Goal: Transaction & Acquisition: Purchase product/service

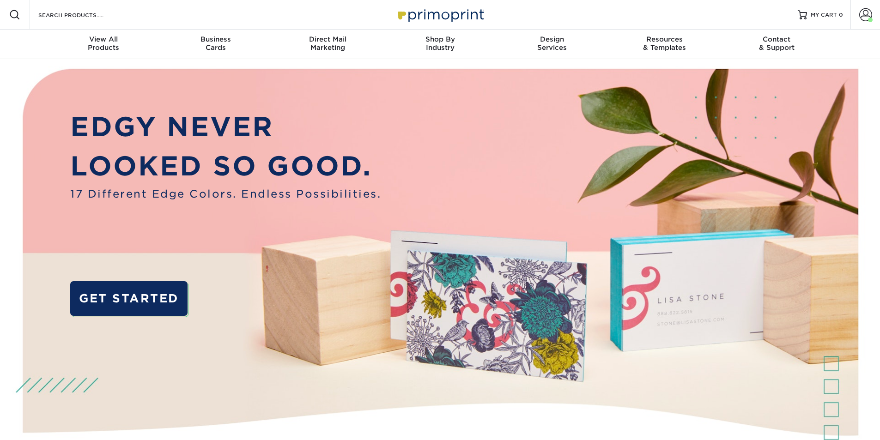
click at [715, 62] on img at bounding box center [440, 276] width 871 height 435
click at [864, 11] on span at bounding box center [865, 14] width 13 height 13
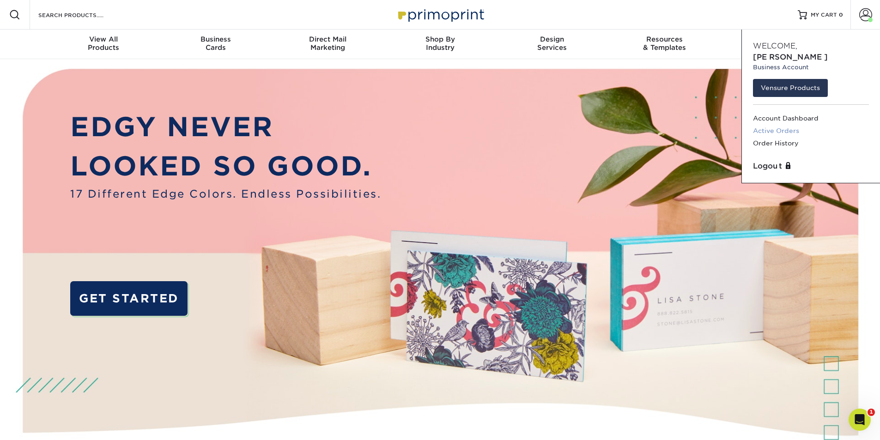
click at [796, 125] on link "Active Orders" at bounding box center [811, 131] width 116 height 12
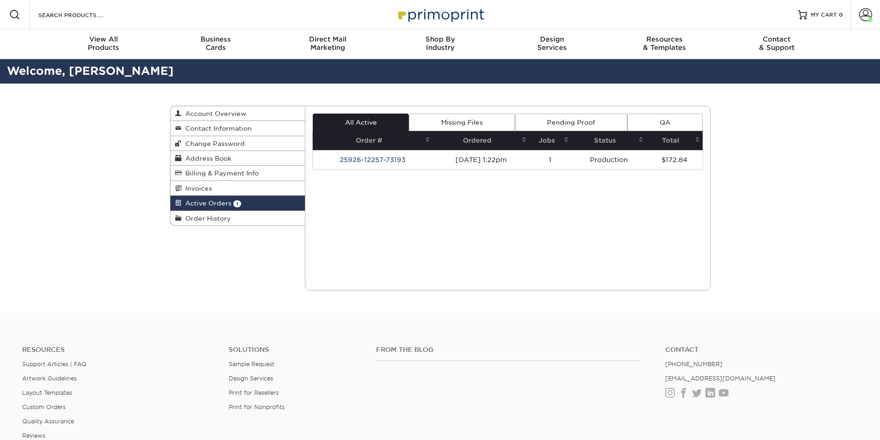
click at [223, 43] on div "Business Cards" at bounding box center [215, 43] width 112 height 17
click at [216, 44] on div "Business Cards" at bounding box center [215, 43] width 112 height 17
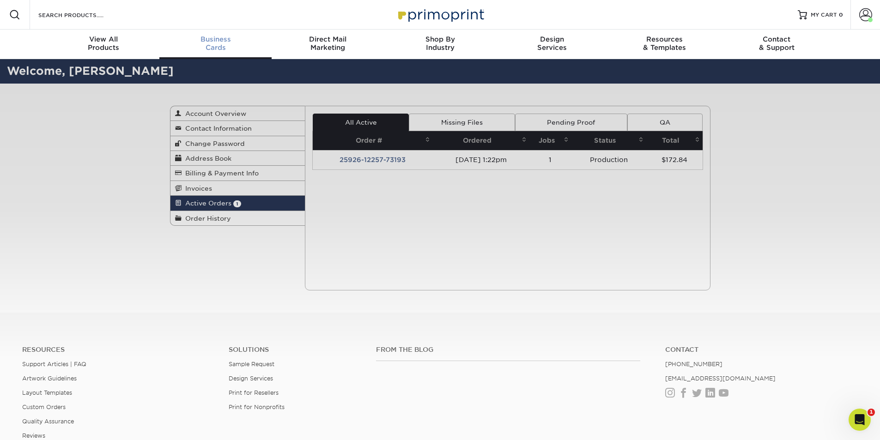
click at [224, 39] on span "Business" at bounding box center [215, 39] width 112 height 8
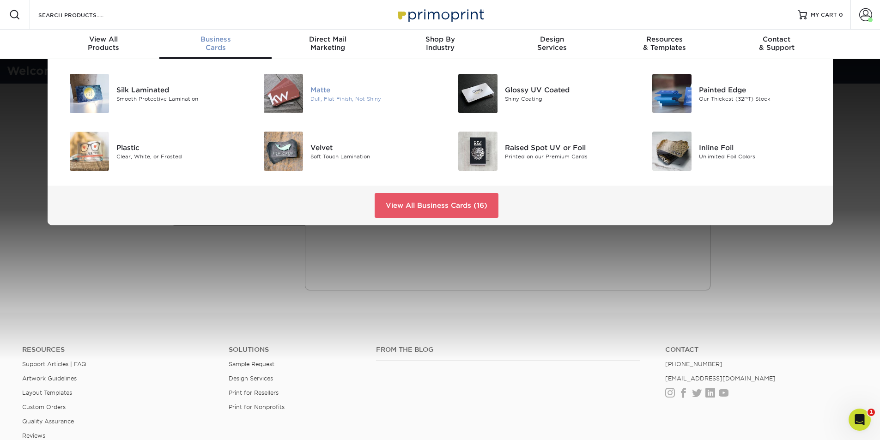
click at [332, 92] on div "Matte" at bounding box center [371, 90] width 122 height 10
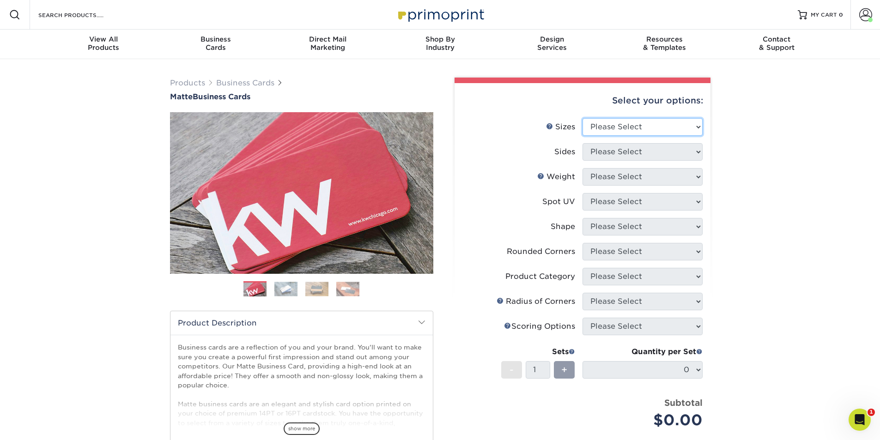
click at [626, 125] on select "Please Select 1.5" x 3.5" - Mini 1.75" x 3.5" - Mini 2" x 2" - Square 2" x 3" -…" at bounding box center [642, 127] width 120 height 18
select select "2.00x3.50"
click at [582, 118] on select "Please Select 1.5" x 3.5" - Mini 1.75" x 3.5" - Mini 2" x 2" - Square 2" x 3" -…" at bounding box center [642, 127] width 120 height 18
click at [655, 155] on select "Please Select Print Both Sides Print Front Only" at bounding box center [642, 152] width 120 height 18
select select "13abbda7-1d64-4f25-8bb2-c179b224825d"
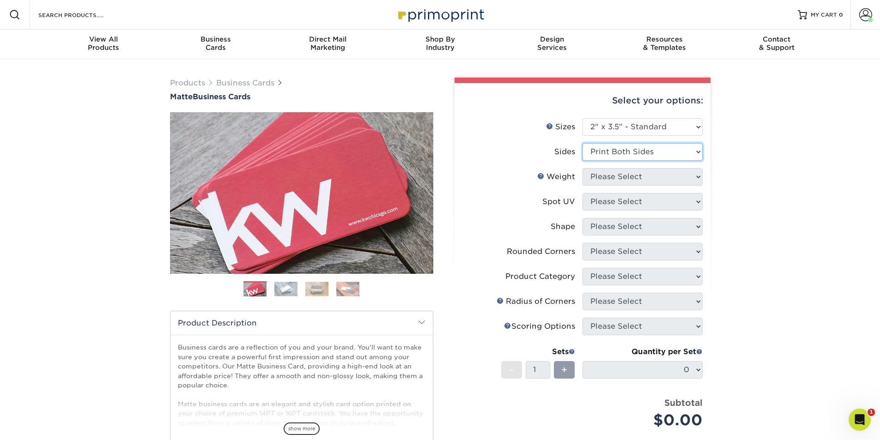
click at [582, 143] on select "Please Select Print Both Sides Print Front Only" at bounding box center [642, 152] width 120 height 18
click at [648, 177] on select "Please Select 16PT 14PT" at bounding box center [642, 177] width 120 height 18
select select "16PT"
click at [582, 168] on select "Please Select 16PT 14PT" at bounding box center [642, 177] width 120 height 18
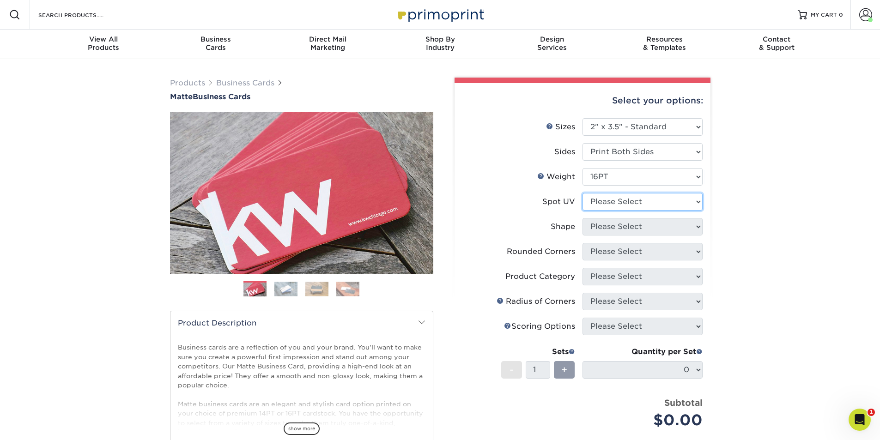
click at [650, 208] on select "Please Select No Spot UV Front and Back (Both Sides) Front Only Back Only" at bounding box center [642, 202] width 120 height 18
select select "3"
click at [582, 193] on select "Please Select No Spot UV Front and Back (Both Sides) Front Only Back Only" at bounding box center [642, 202] width 120 height 18
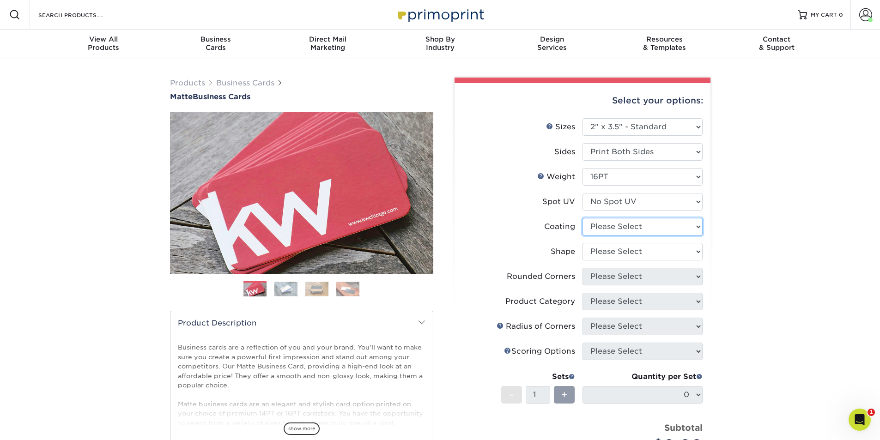
click at [654, 228] on select at bounding box center [642, 227] width 120 height 18
select select "121bb7b5-3b4d-429f-bd8d-bbf80e953313"
click at [582, 218] on select at bounding box center [642, 227] width 120 height 18
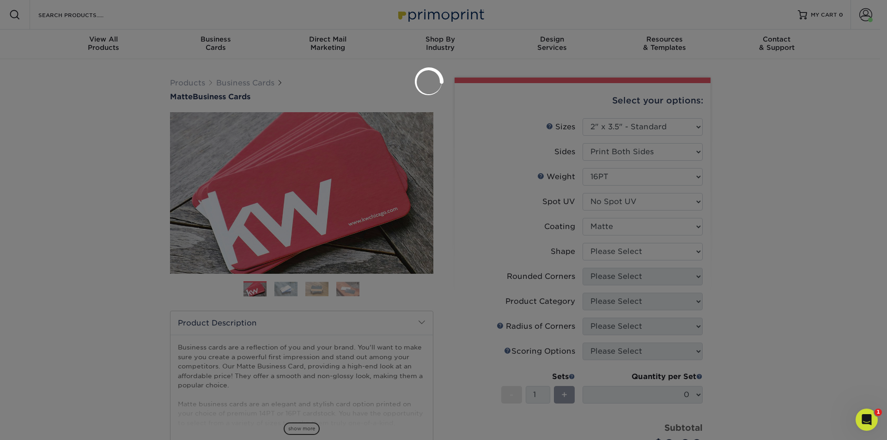
click at [654, 256] on div at bounding box center [443, 220] width 887 height 440
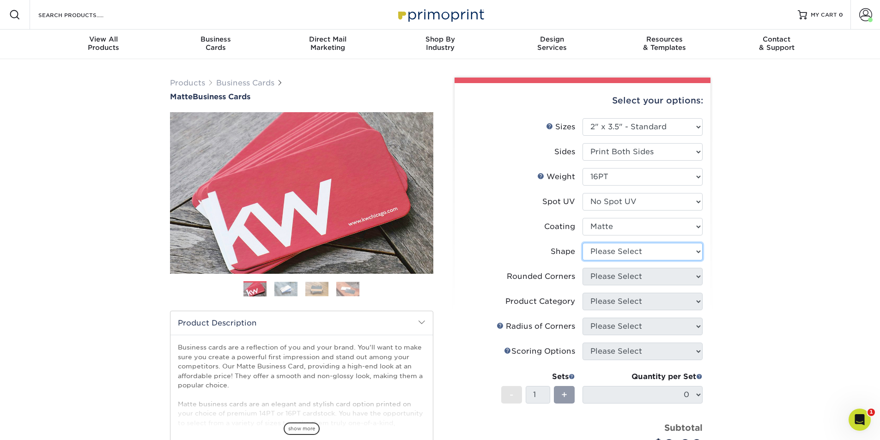
click at [654, 256] on select "Please Select Standard Oval" at bounding box center [642, 252] width 120 height 18
select select "standard"
click at [582, 243] on select "Please Select Standard Oval" at bounding box center [642, 252] width 120 height 18
click at [650, 274] on select "Please Select Yes - Round 2 Corners Yes - Round 4 Corners No" at bounding box center [642, 277] width 120 height 18
select select "7672df9e-0e0a-464d-8e1f-920c575e4da3"
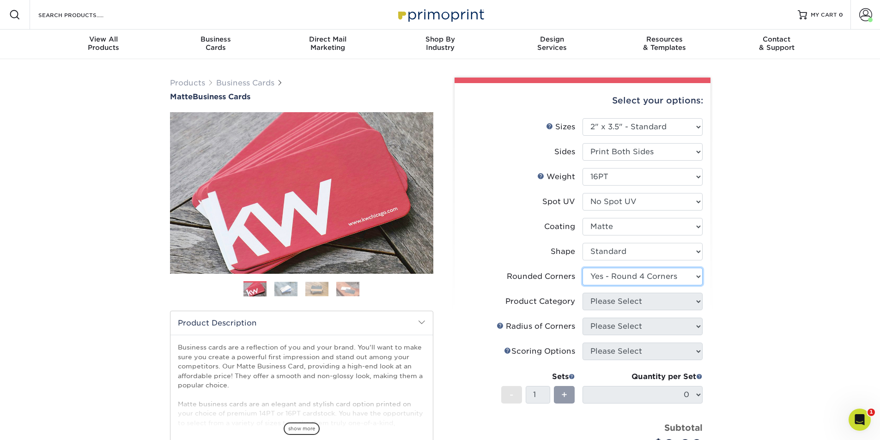
click at [582, 268] on select "Please Select Yes - Round 2 Corners Yes - Round 4 Corners No" at bounding box center [642, 277] width 120 height 18
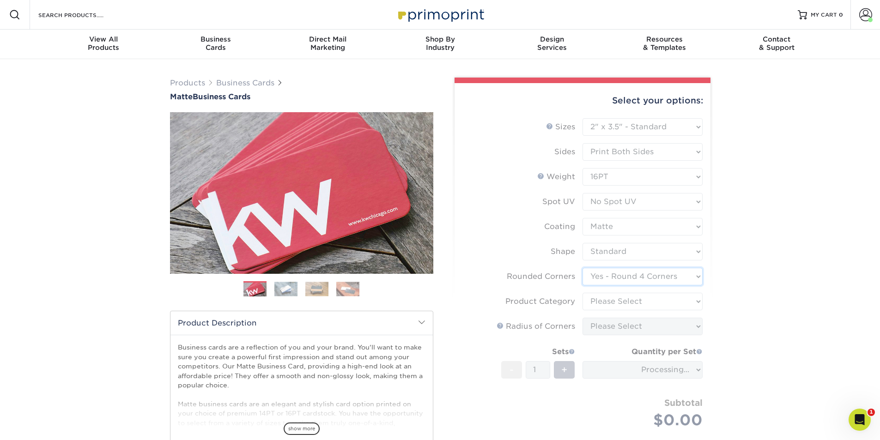
scroll to position [92, 0]
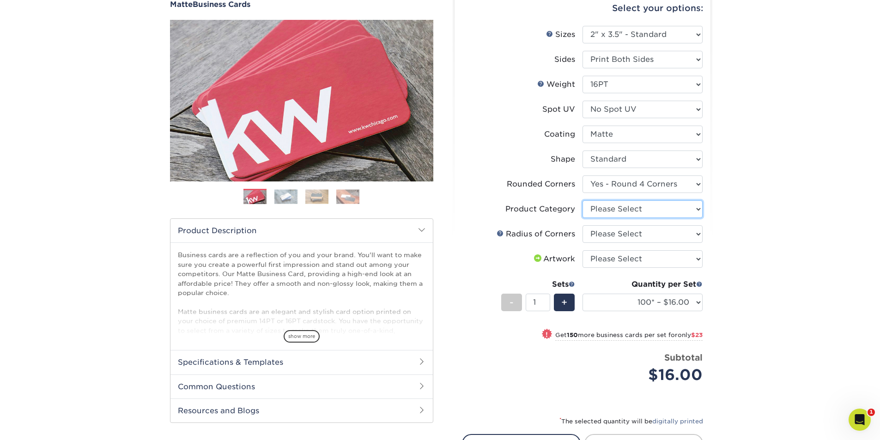
click at [638, 209] on select "Please Select Business Cards" at bounding box center [642, 209] width 120 height 18
select select "3b5148f1-0588-4f88-a218-97bcfdce65c1"
click at [582, 200] on select "Please Select Business Cards" at bounding box center [642, 209] width 120 height 18
click at [645, 235] on select "Please Select Rounded 1/8" Rounded 1/4"" at bounding box center [642, 234] width 120 height 18
select select "479fbfe7-6a0c-4895-8c9a-81739b7486c9"
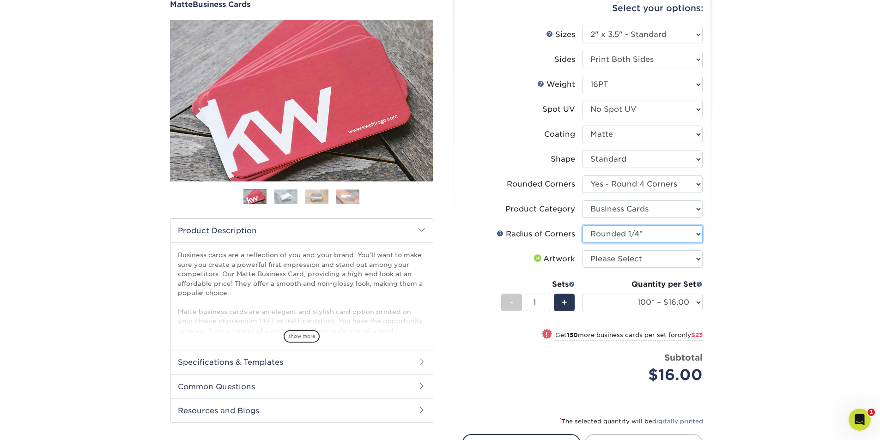
click at [582, 225] on select "Please Select Rounded 1/8" Rounded 1/4"" at bounding box center [642, 234] width 120 height 18
click at [656, 260] on select "Please Select I will upload files I need a design - $100" at bounding box center [642, 259] width 120 height 18
select select "upload"
click at [582, 250] on select "Please Select I will upload files I need a design - $100" at bounding box center [642, 259] width 120 height 18
click at [646, 301] on select "100* – $16.00 250* – $39.00 500 – $77.00 1000 – $94.00 2500 – $173.00 5000 – $2…" at bounding box center [642, 303] width 120 height 18
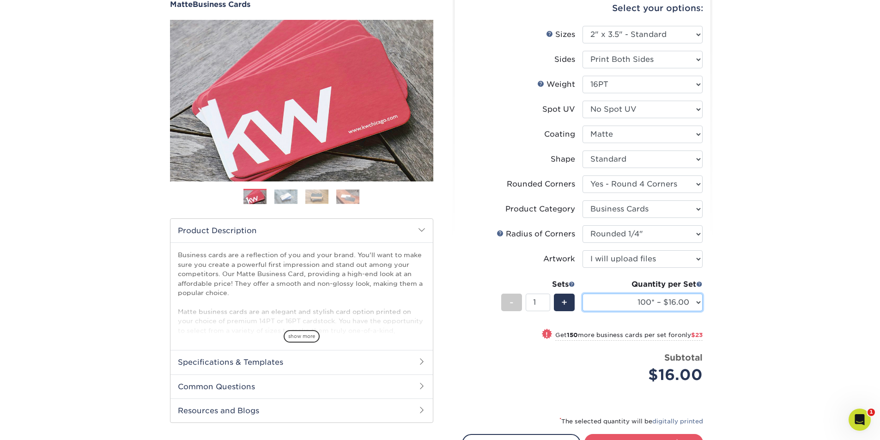
click at [582, 294] on select "100* – $16.00 250* – $39.00 500 – $77.00 1000 – $94.00 2500 – $173.00 5000 – $2…" at bounding box center [642, 303] width 120 height 18
click at [566, 303] on span "+" at bounding box center [564, 303] width 6 height 14
type input "2"
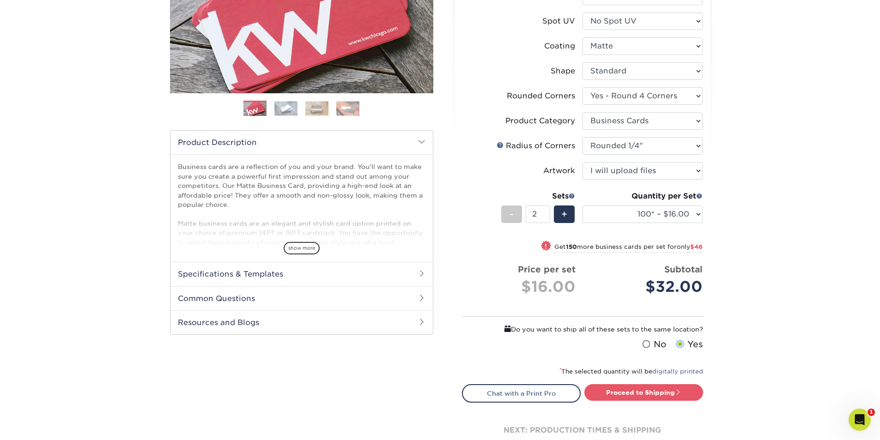
scroll to position [185, 0]
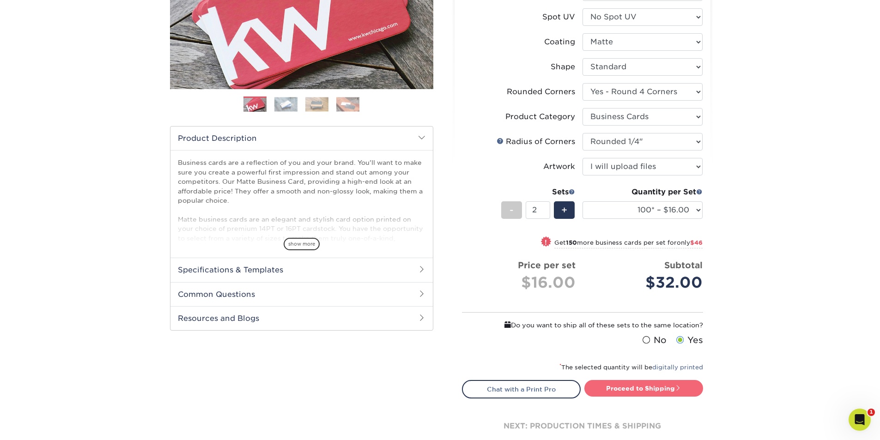
click at [642, 388] on link "Proceed to Shipping" at bounding box center [643, 388] width 119 height 17
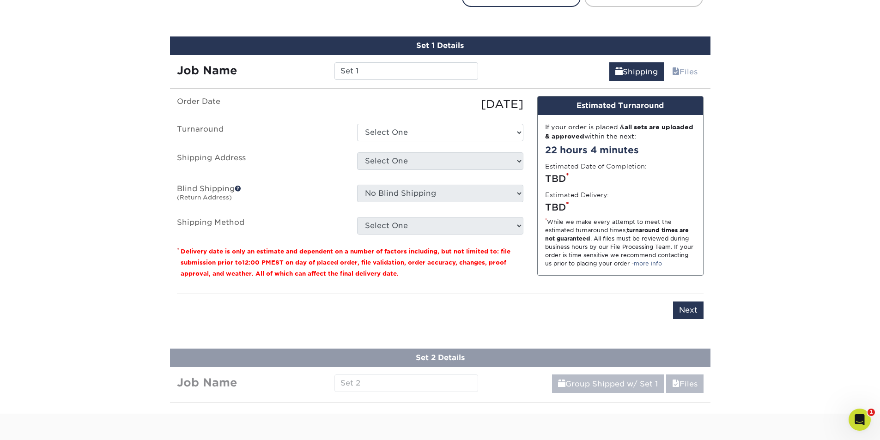
scroll to position [590, 0]
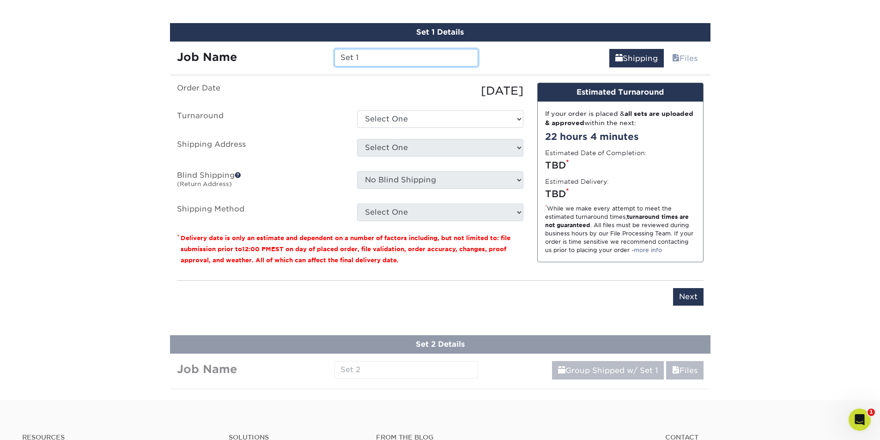
click at [372, 52] on input "Set 1" at bounding box center [406, 58] width 144 height 18
click at [380, 49] on input "Set 1" at bounding box center [406, 58] width 144 height 18
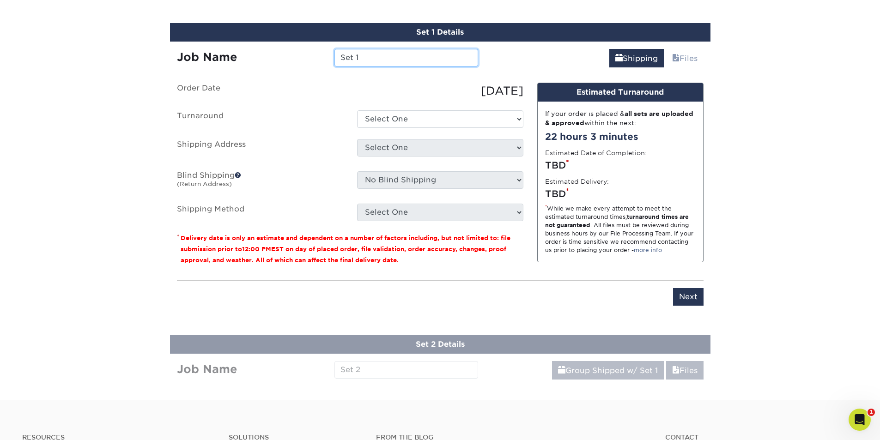
click at [380, 49] on input "Set 1" at bounding box center [406, 58] width 144 height 18
paste input "VHR: Shaun-Simon Business Card Orders"
type input "VHR: Shaun-Simon Business Card Orders"
click at [420, 125] on select "Select One 2-4 Business Days 2 Day Next Business Day" at bounding box center [440, 119] width 166 height 18
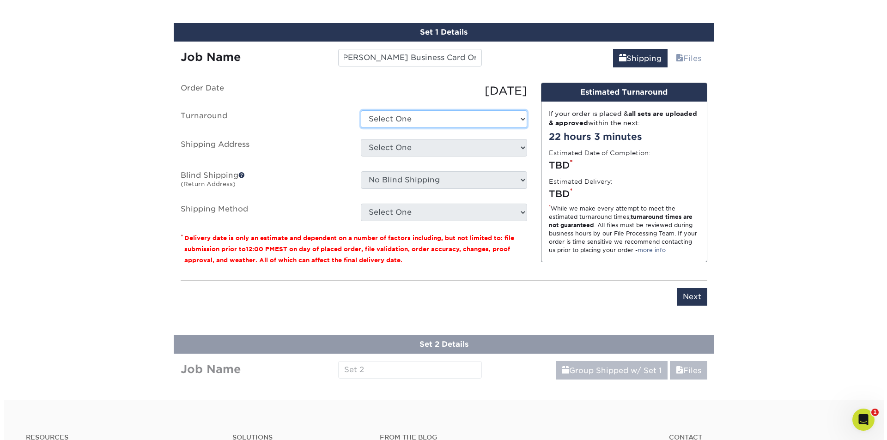
scroll to position [0, 0]
select select "e46496d5-6793-4f91-b33b-72997750b8f1"
click at [357, 110] on select "Select One 2-4 Business Days 2 Day Next Business Day" at bounding box center [440, 119] width 166 height 18
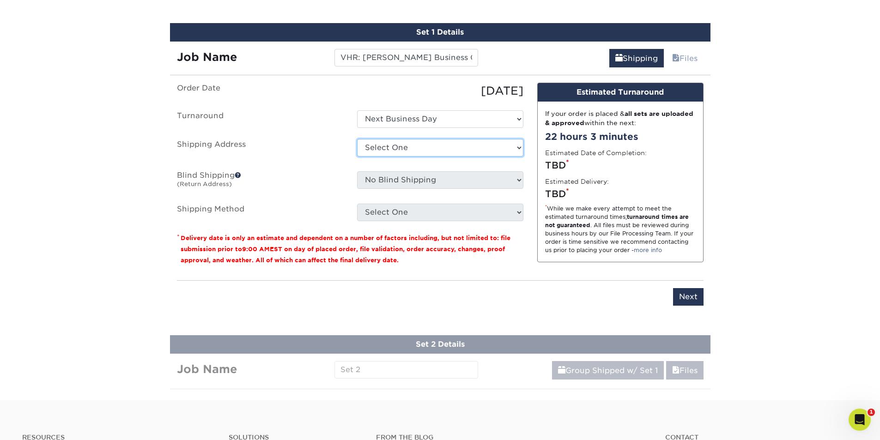
click at [429, 148] on select "Select One ABS Kris King AccessPoint Office AGA Alex Wardlaw AGA Amanda Combs A…" at bounding box center [440, 148] width 166 height 18
select select "newaddress"
click at [357, 139] on select "Select One ABS Kris King AccessPoint Office AGA Alex Wardlaw AGA Amanda Combs A…" at bounding box center [440, 148] width 166 height 18
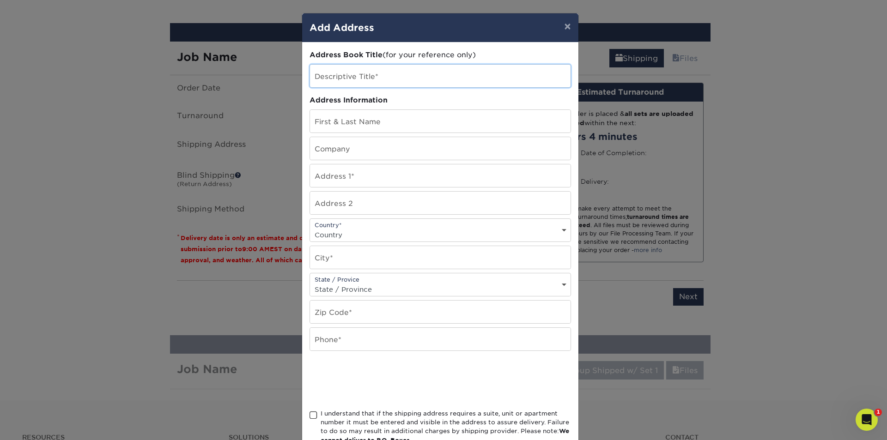
click at [416, 70] on input "text" at bounding box center [440, 76] width 260 height 23
paste input "VHR: Shaun-Simon Business Card Orders"
drag, startPoint x: 381, startPoint y: 78, endPoint x: 491, endPoint y: 77, distance: 109.4
click at [491, 77] on input "VHR: Shaun-Simon Business Card Orders" at bounding box center [440, 76] width 260 height 23
type input "VHR: [PERSON_NAME]"
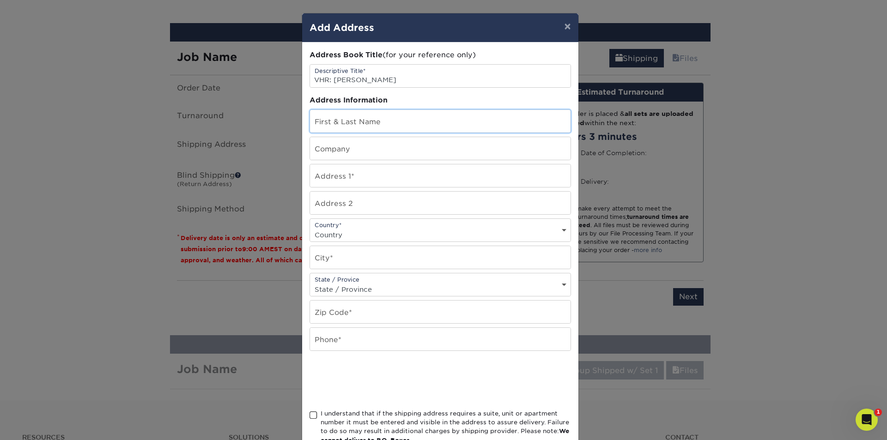
click at [420, 126] on input "text" at bounding box center [440, 121] width 260 height 23
paste input "VHR: Shaun-Simon Business Card Orders"
drag, startPoint x: 330, startPoint y: 127, endPoint x: 308, endPoint y: 122, distance: 22.6
click at [310, 122] on input "VHR: Shaun-Simon Business Card Orders" at bounding box center [440, 121] width 260 height 23
drag, startPoint x: 358, startPoint y: 124, endPoint x: 491, endPoint y: 126, distance: 132.5
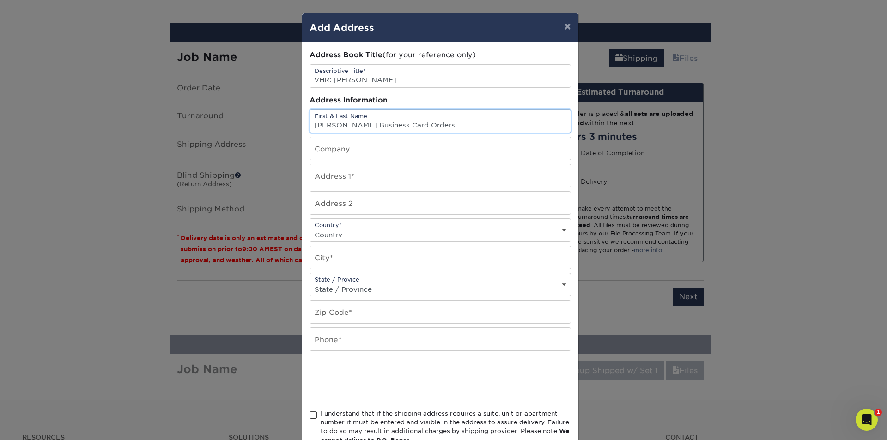
click at [491, 126] on input "Shaun-Simon Business Card Orders" at bounding box center [440, 121] width 260 height 23
type input "[PERSON_NAME]"
click at [400, 74] on input "VHR: [PERSON_NAME]" at bounding box center [440, 76] width 260 height 23
paste input "Langlois"
type input "VHR: Shaun-Simon Langlois"
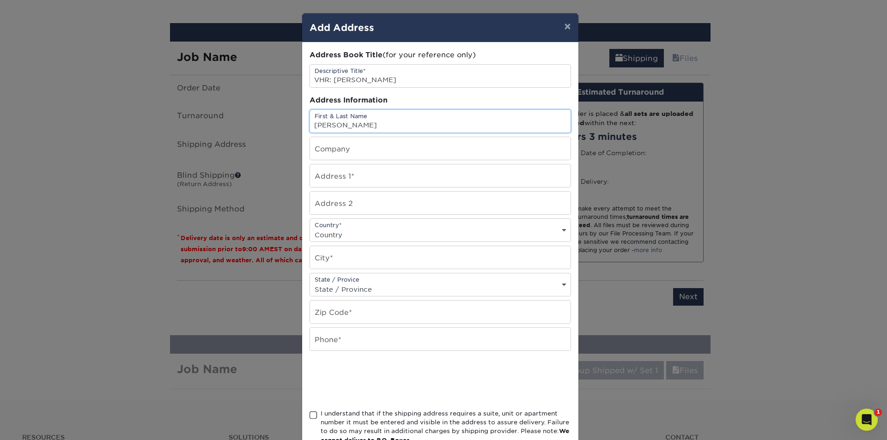
click at [377, 112] on input "[PERSON_NAME]" at bounding box center [440, 121] width 260 height 23
paste input "Langlois"
type input "Shaun-Simon Langlois"
click at [370, 145] on input "text" at bounding box center [440, 148] width 260 height 23
type input "VHR"
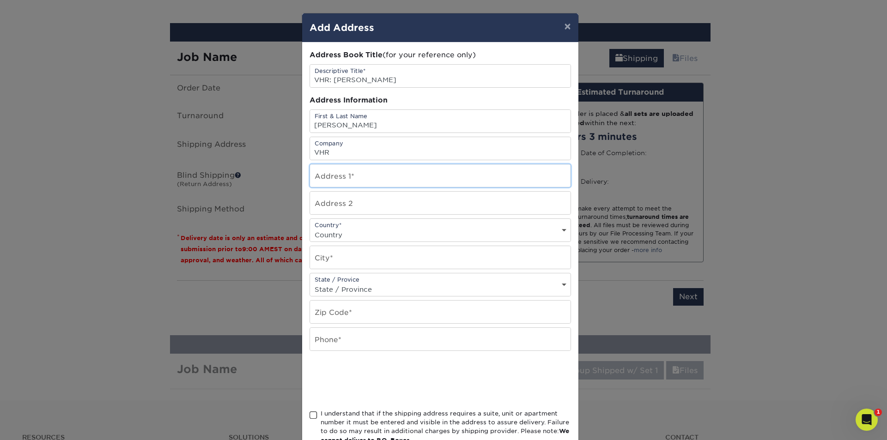
click at [361, 172] on input "text" at bounding box center [440, 175] width 260 height 23
click at [436, 173] on input "text" at bounding box center [440, 175] width 260 height 23
paste input "26 Av D'Hampton Gardens"
type input "26 Av D'Hampton Gardens"
click at [348, 227] on div "Country* Country United States Canada ----------------------------- Afghanistan…" at bounding box center [439, 230] width 261 height 24
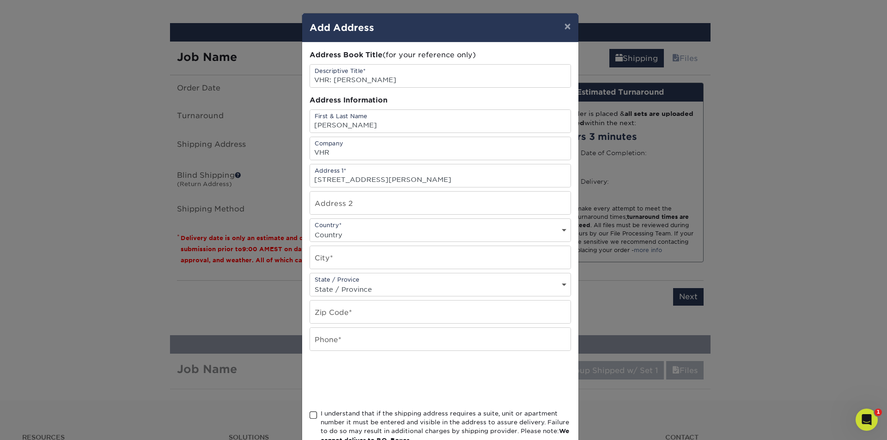
click at [346, 229] on select "Country United States Canada ----------------------------- Afghanistan Albania …" at bounding box center [440, 234] width 260 height 13
select select "CA"
click at [310, 228] on select "Country United States Canada ----------------------------- Afghanistan Albania …" at bounding box center [440, 234] width 260 height 13
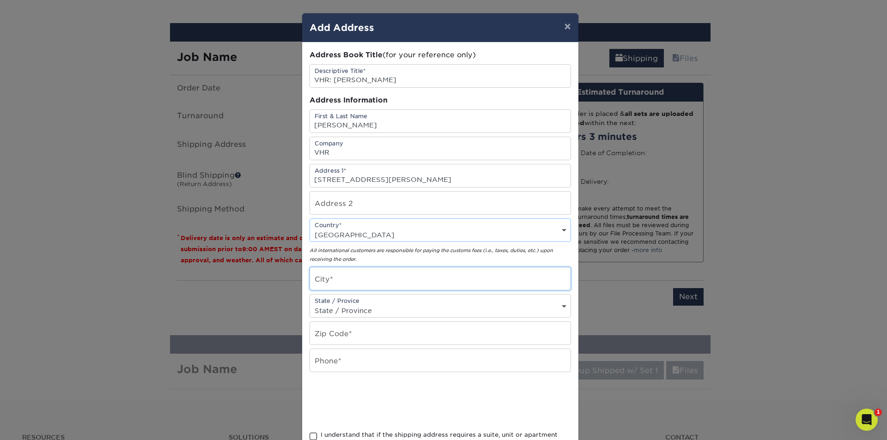
click at [366, 270] on input "text" at bounding box center [440, 278] width 260 height 23
click at [379, 280] on input "text" at bounding box center [440, 278] width 260 height 23
paste input "Pointe-Claire"
type input "Pointe-Claire"
click at [350, 303] on div "State / Provice State / Province Alabama Alaska Arizona Arkansas California Col…" at bounding box center [439, 306] width 261 height 24
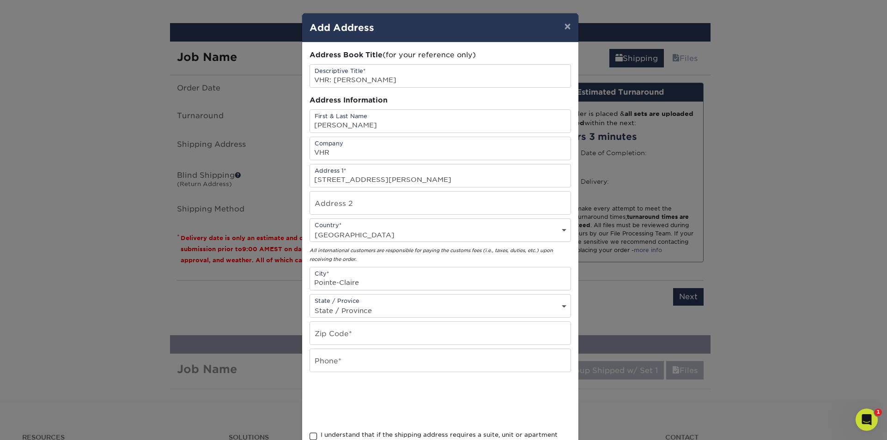
click at [353, 307] on select "State / Province Alabama Alaska Arizona Arkansas California Colorado Connecticu…" at bounding box center [440, 310] width 260 height 13
click at [362, 282] on input "Pointe-Claire" at bounding box center [440, 278] width 260 height 23
click at [360, 305] on select "State / Province Alabama Alaska Arizona Arkansas California Colorado Connecticu…" at bounding box center [440, 310] width 260 height 13
select select "QC"
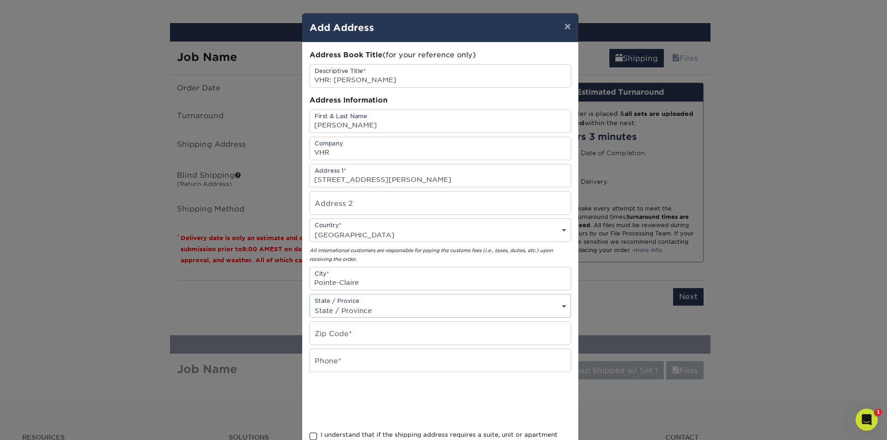
click at [310, 304] on select "State / Province Alabama Alaska Arizona Arkansas California Colorado Connecticu…" at bounding box center [440, 310] width 260 height 13
click at [335, 329] on input "text" at bounding box center [440, 333] width 260 height 23
click at [350, 332] on input "text" at bounding box center [440, 333] width 260 height 23
paste input "H9S5B8"
type input "H9S5B8"
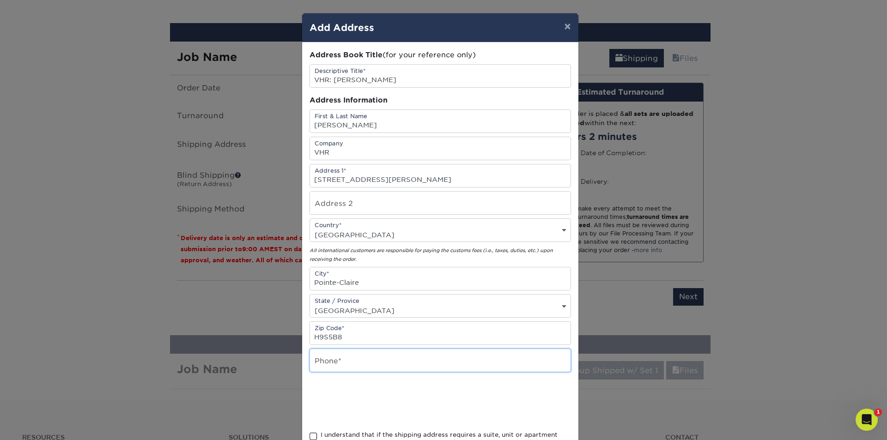
click at [347, 358] on input "text" at bounding box center [440, 360] width 260 height 23
click at [334, 362] on input "text" at bounding box center [440, 360] width 260 height 23
paste input "438-238-2265"
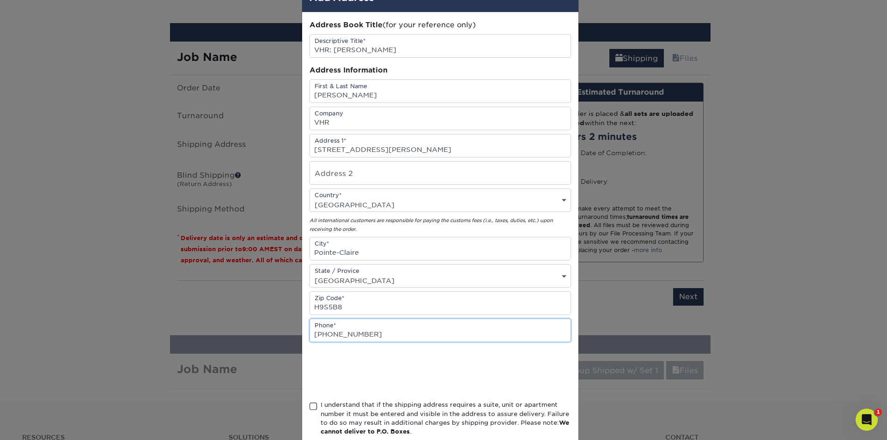
scroll to position [46, 0]
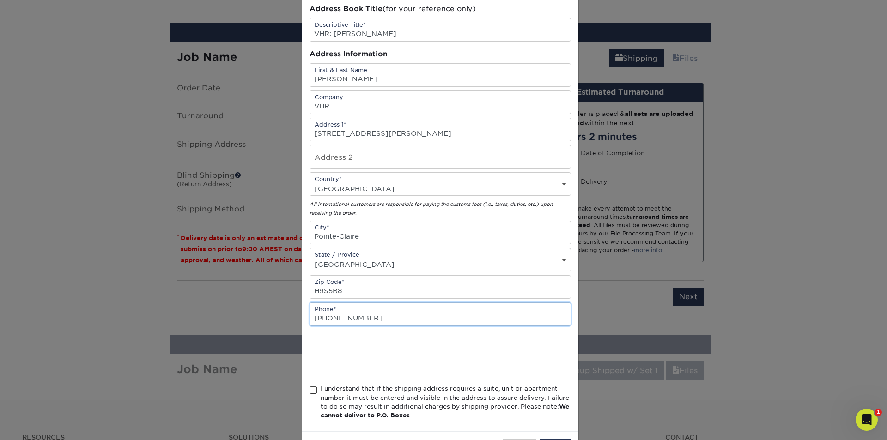
type input "438-238-2265"
click at [309, 391] on span at bounding box center [313, 390] width 8 height 9
click at [0, 0] on input "I understand that if the shipping address requires a suite, unit or apartment n…" at bounding box center [0, 0] width 0 height 0
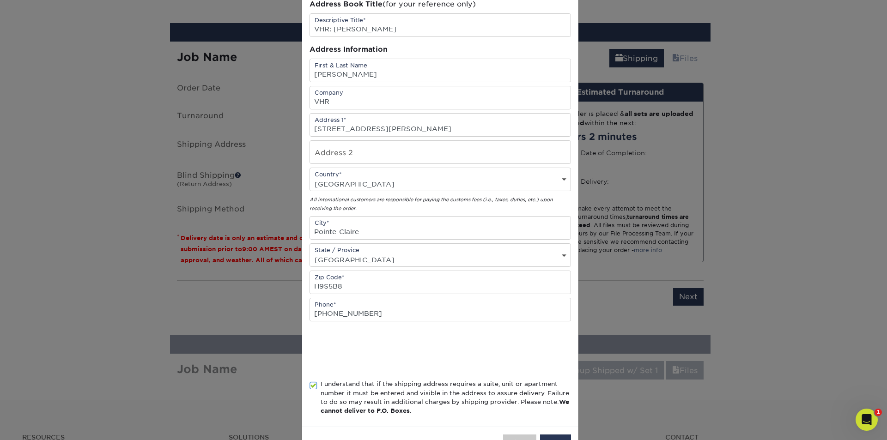
scroll to position [84, 0]
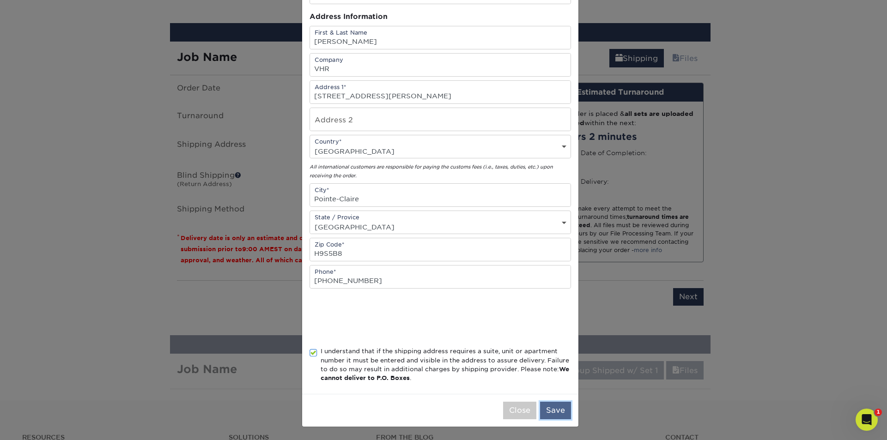
click at [553, 412] on button "Save" at bounding box center [555, 411] width 31 height 18
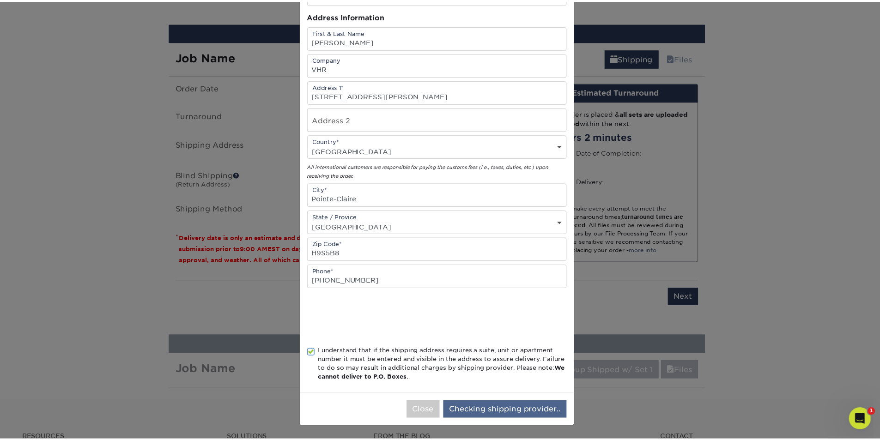
scroll to position [0, 0]
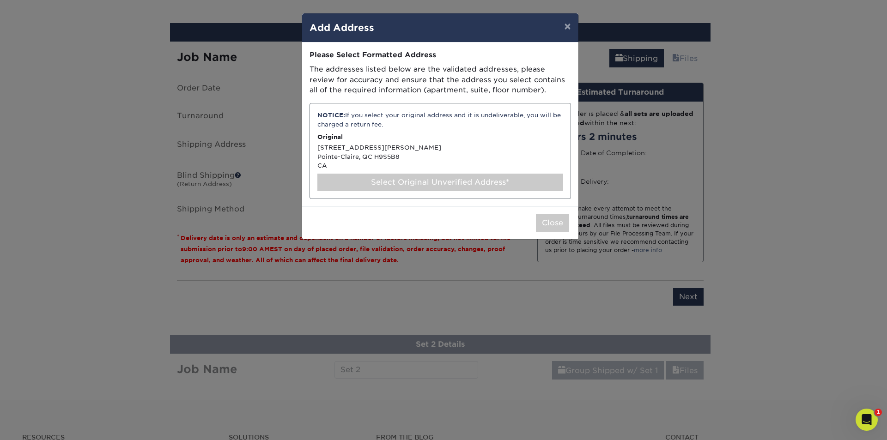
click at [431, 186] on div "Select Original Unverified Address*" at bounding box center [440, 183] width 246 height 18
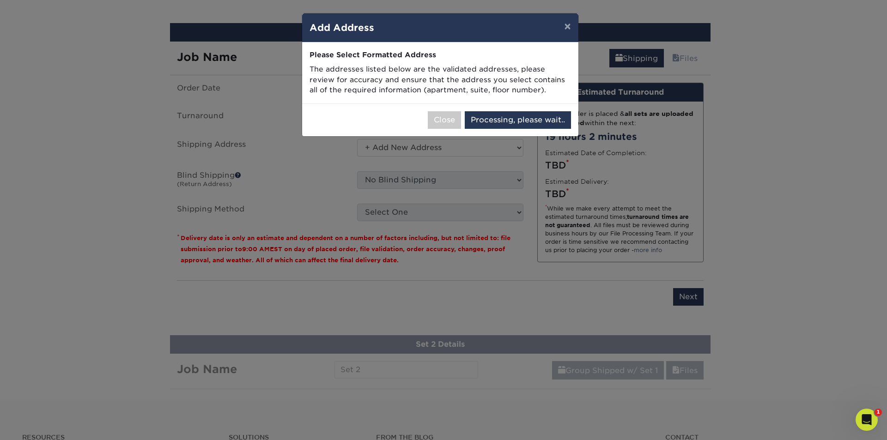
select select "286543"
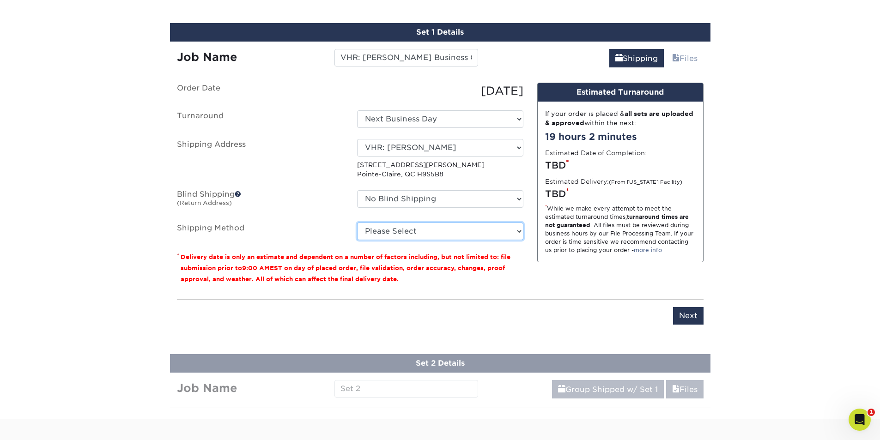
click at [423, 229] on select "Please Select Standard (+$23.11) Worldwide Expedited (+$35.20) Saver (+$37.48) …" at bounding box center [440, 232] width 166 height 18
select select "11"
click at [357, 223] on select "Please Select Standard (+$23.11) Worldwide Expedited (+$35.20) Saver (+$37.48) …" at bounding box center [440, 232] width 166 height 18
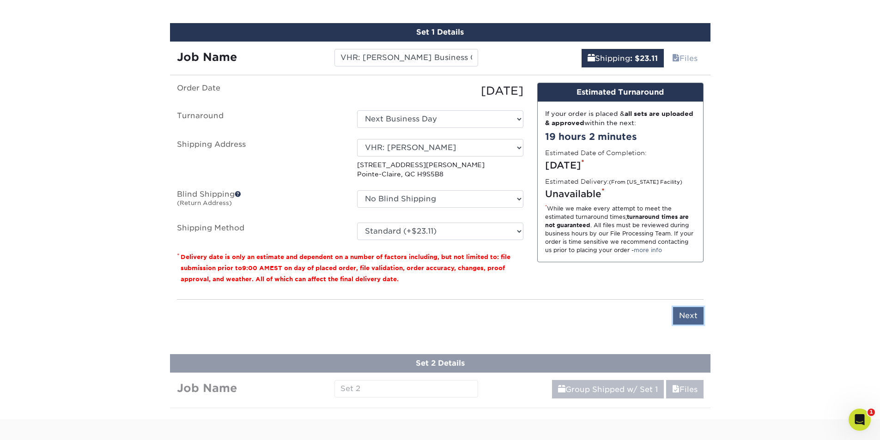
click at [694, 318] on input "Next" at bounding box center [688, 316] width 30 height 18
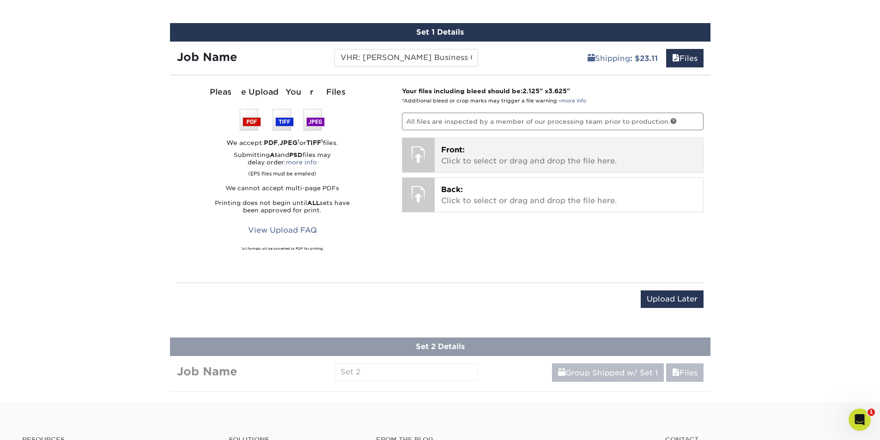
click at [550, 163] on p "Front: Click to select or drag and drop the file here." at bounding box center [568, 156] width 255 height 22
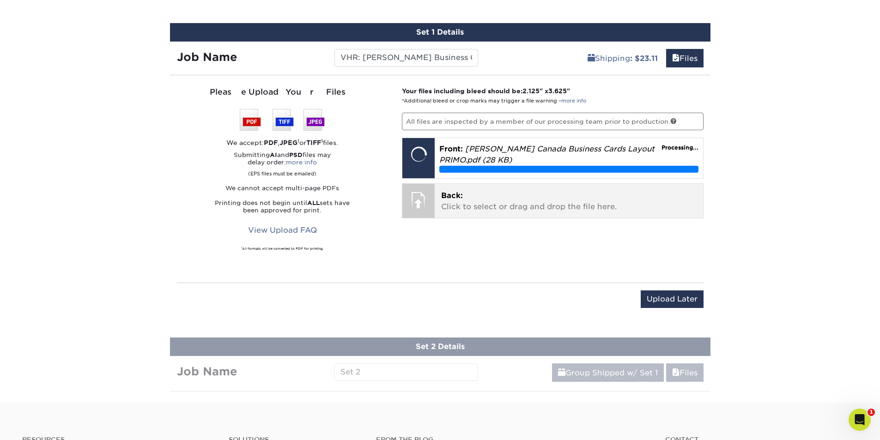
click at [454, 201] on p "Back: Click to select or drag and drop the file here." at bounding box center [568, 201] width 255 height 22
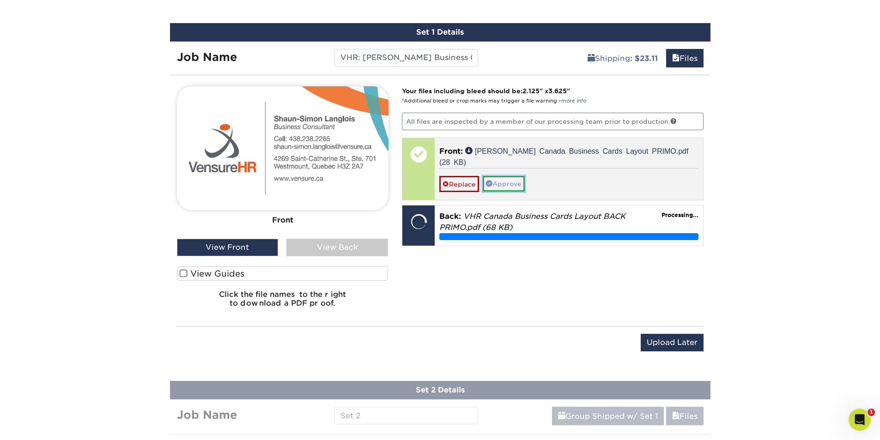
click at [523, 187] on link "Approve" at bounding box center [504, 184] width 42 height 16
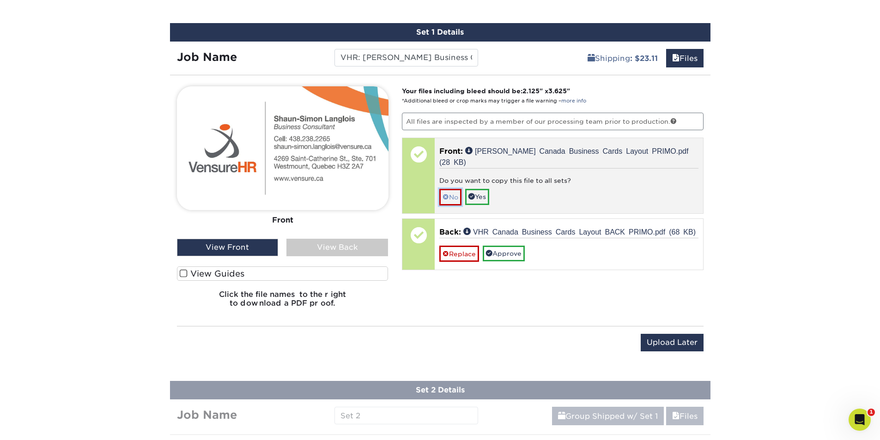
click at [461, 197] on link "No" at bounding box center [450, 197] width 22 height 16
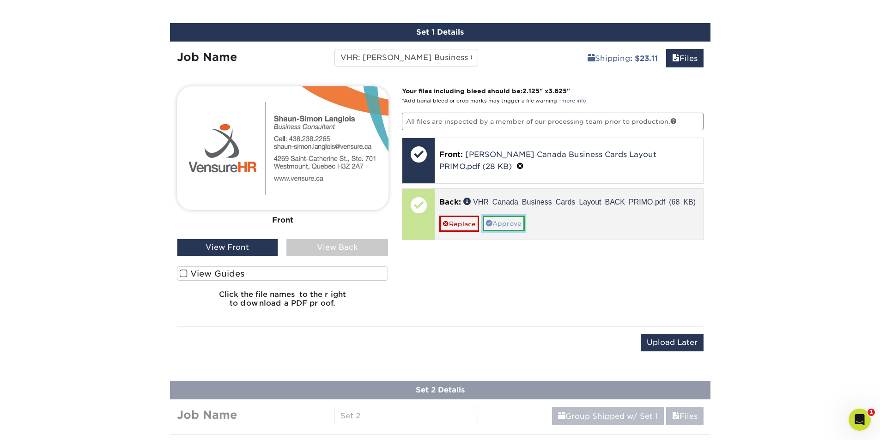
click at [524, 225] on link "Approve" at bounding box center [504, 224] width 42 height 16
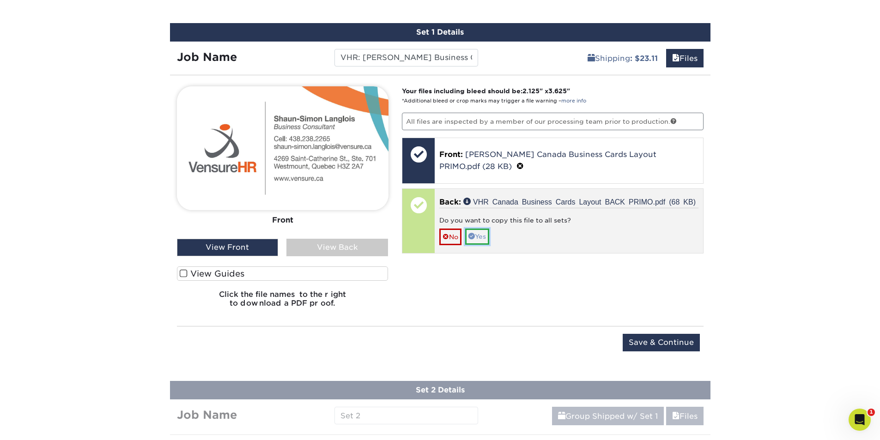
click at [489, 238] on link "Yes" at bounding box center [477, 237] width 24 height 16
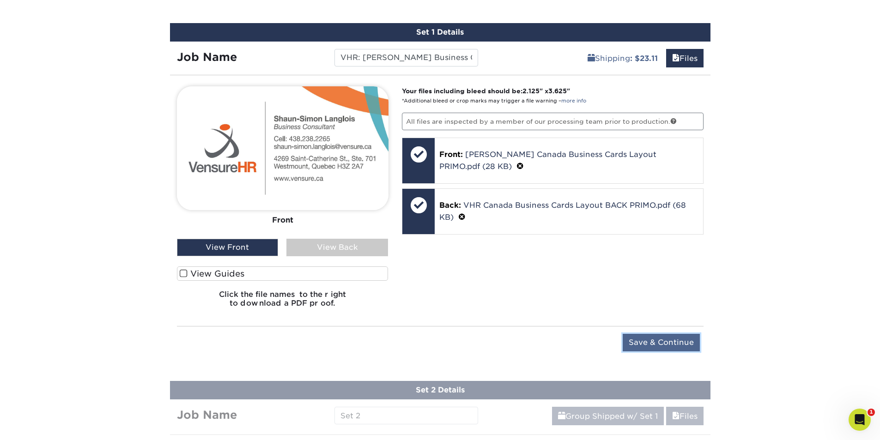
click at [653, 341] on input "Save & Continue" at bounding box center [660, 343] width 77 height 18
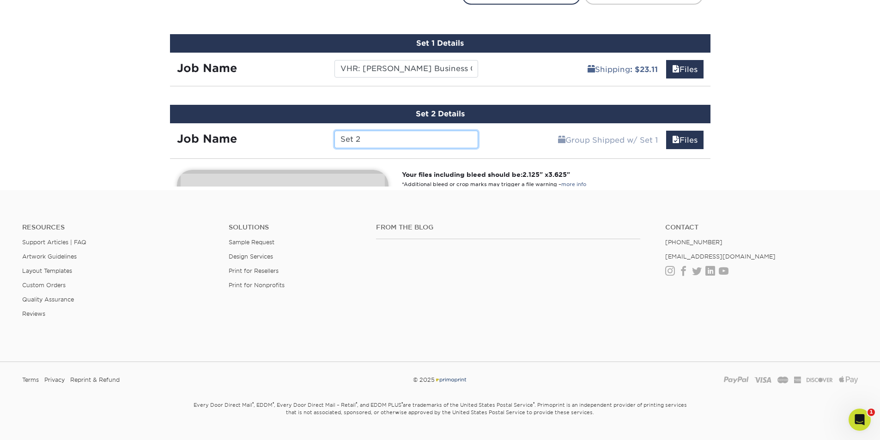
scroll to position [590, 0]
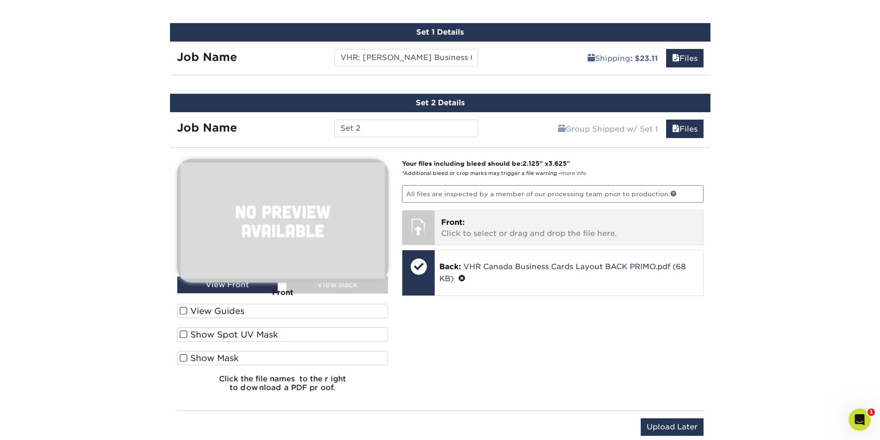
click at [447, 221] on span "Front:" at bounding box center [453, 222] width 24 height 9
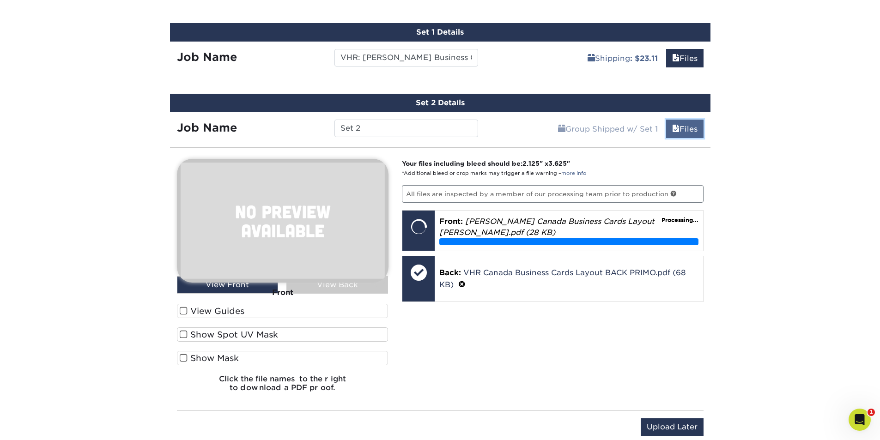
click at [674, 127] on span at bounding box center [675, 129] width 7 height 9
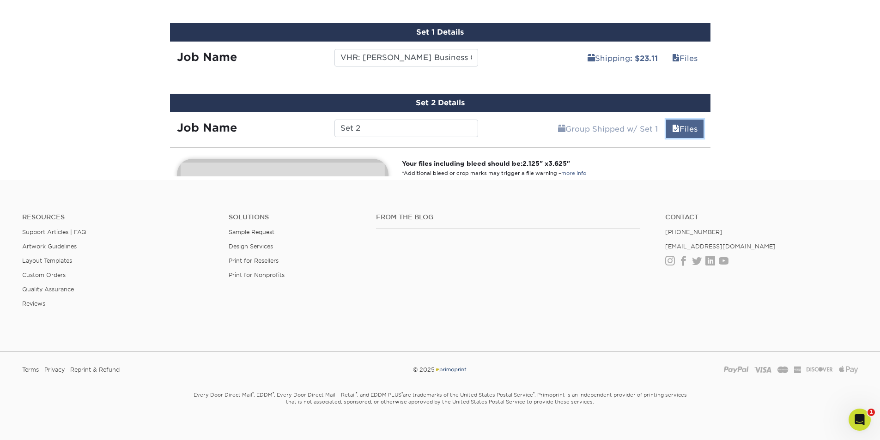
scroll to position [579, 0]
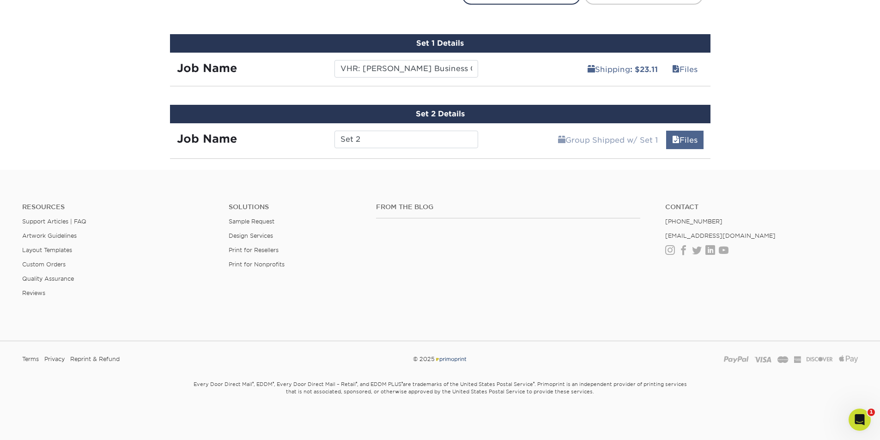
click at [674, 127] on div "Group Shipped w/ Set 1 Files Continue" at bounding box center [597, 137] width 225 height 28
click at [674, 133] on link "Files" at bounding box center [684, 140] width 37 height 18
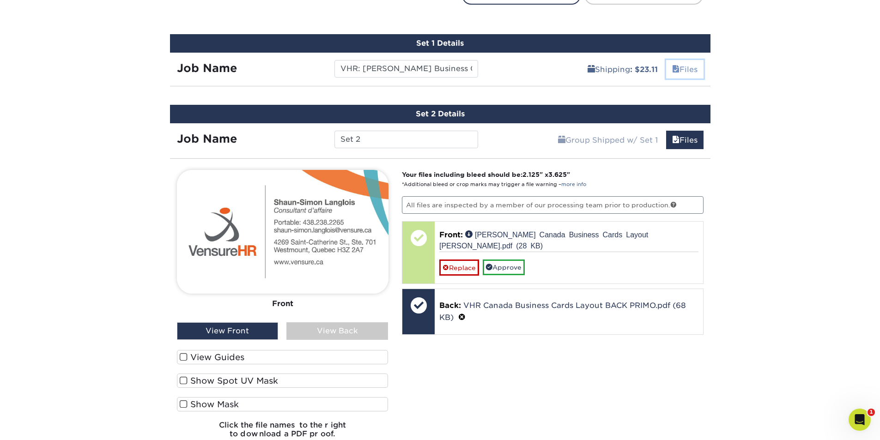
click at [687, 66] on link "Files" at bounding box center [684, 69] width 37 height 18
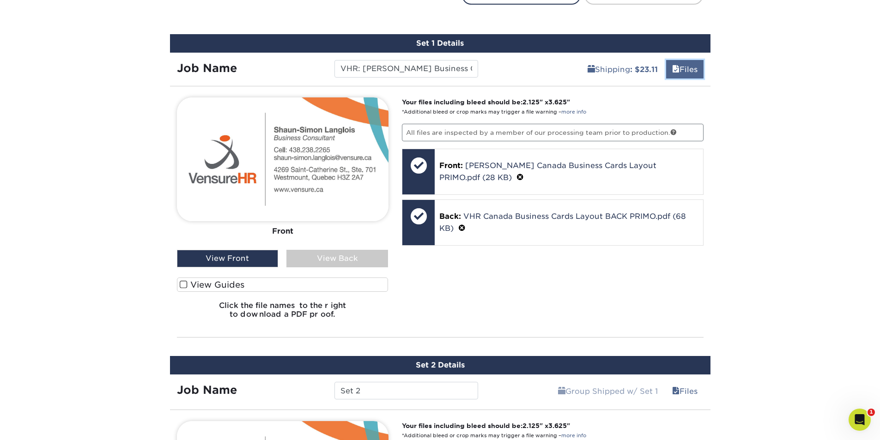
click at [687, 66] on link "Files" at bounding box center [684, 69] width 37 height 18
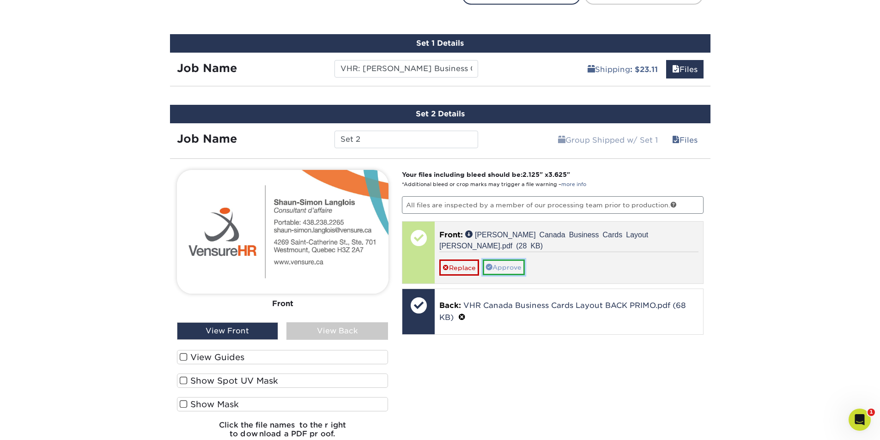
click at [508, 267] on link "Approve" at bounding box center [504, 268] width 42 height 16
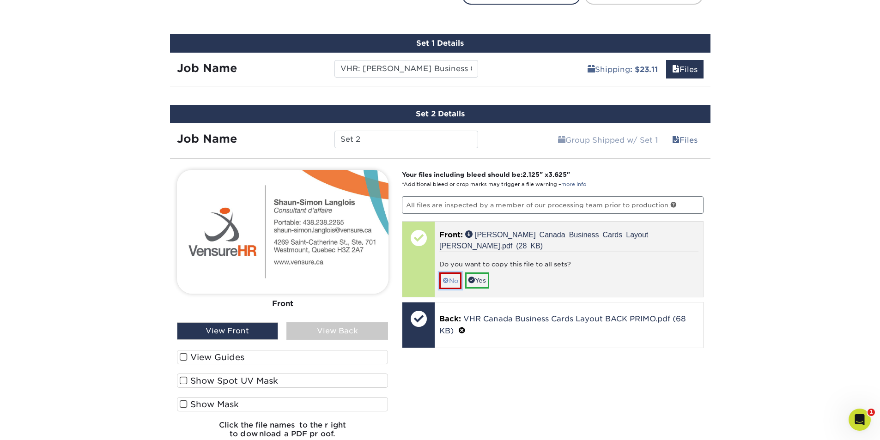
click at [452, 286] on link "No" at bounding box center [450, 280] width 22 height 16
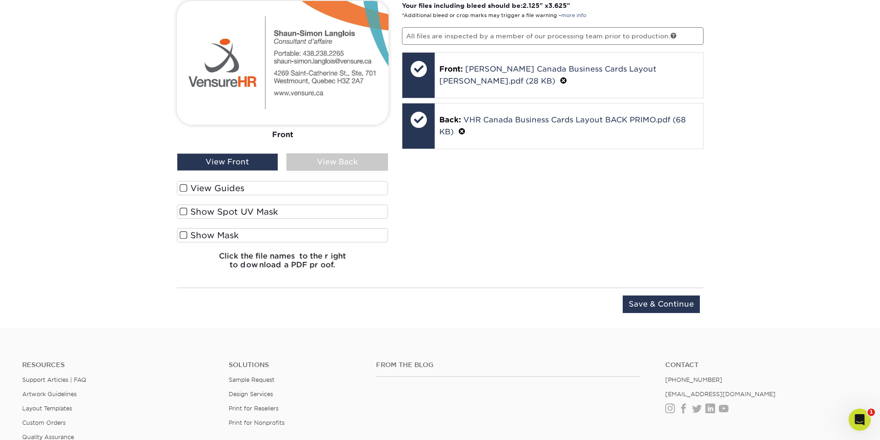
scroll to position [809, 0]
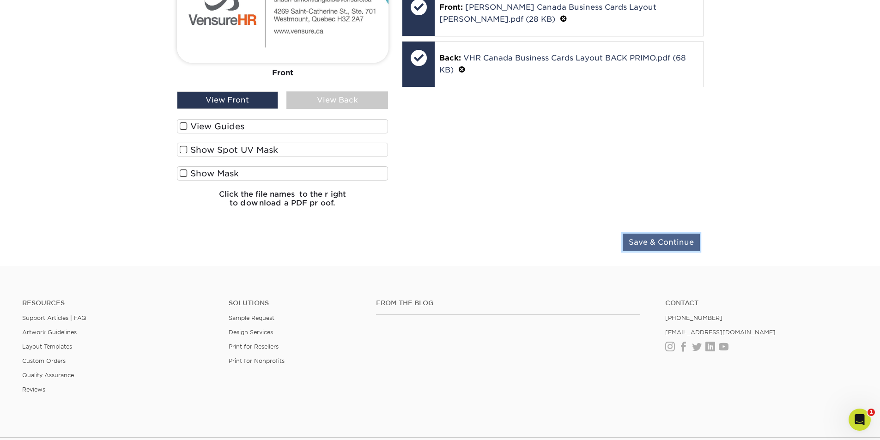
click at [652, 244] on input "Save & Continue" at bounding box center [660, 243] width 77 height 18
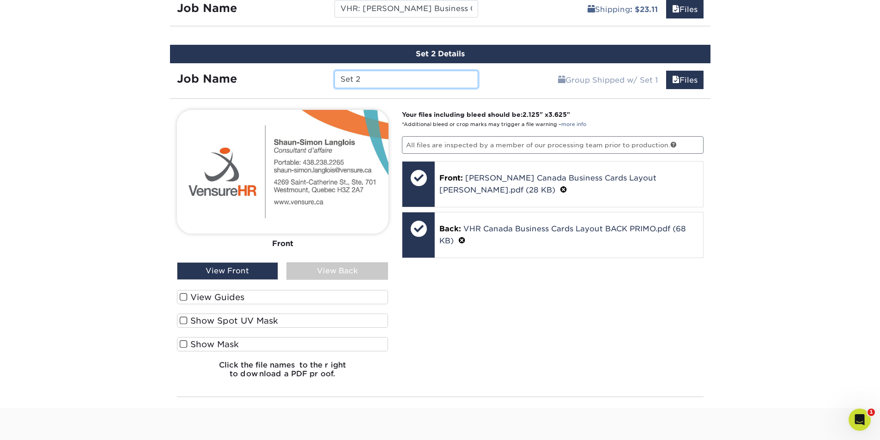
scroll to position [554, 0]
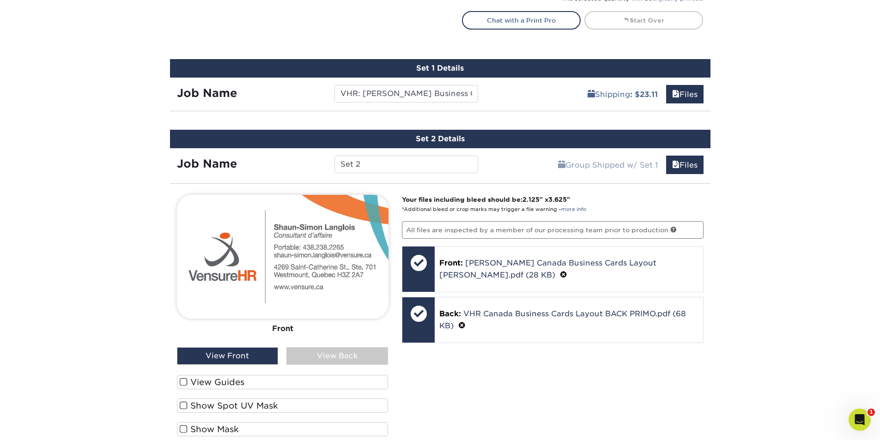
click at [471, 393] on div "Your files including bleed should be: 2.125 " x 3.625 " *Additional bleed or cr…" at bounding box center [552, 333] width 315 height 276
click at [673, 163] on span at bounding box center [675, 165] width 7 height 9
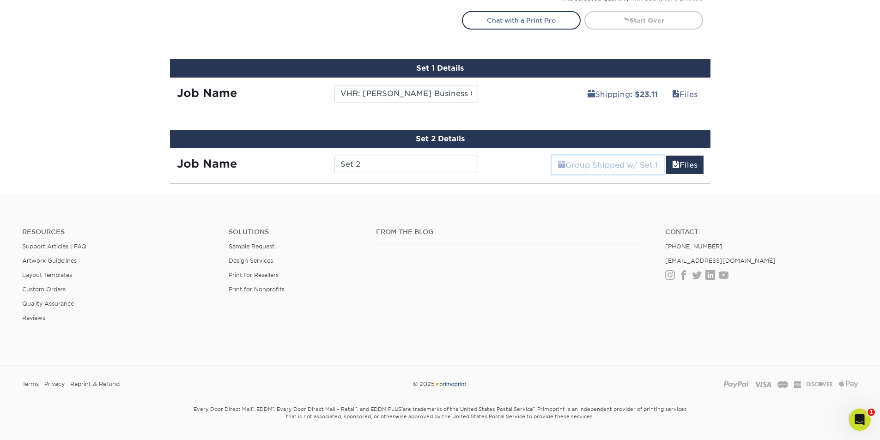
click at [651, 162] on link "Group Shipped w/ Set 1" at bounding box center [608, 165] width 112 height 18
click at [645, 162] on link "Group Shipped w/ Set 1" at bounding box center [608, 165] width 112 height 18
click at [392, 169] on input "Set 2" at bounding box center [406, 165] width 144 height 18
click at [682, 91] on link "Files" at bounding box center [684, 94] width 37 height 18
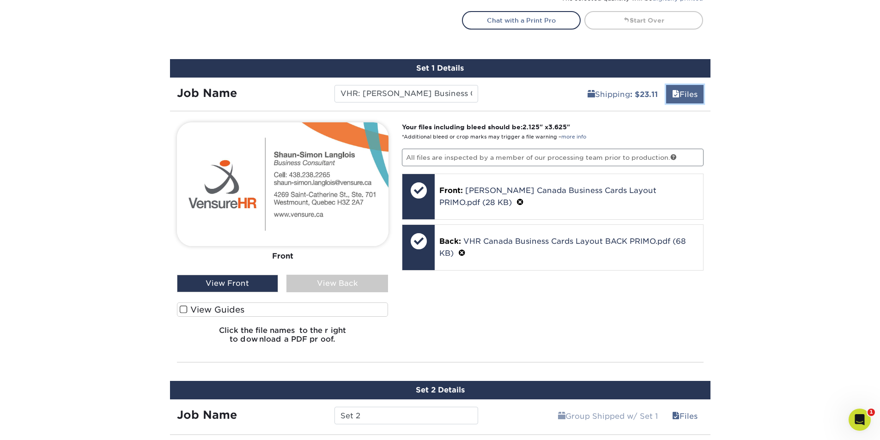
scroll to position [785, 0]
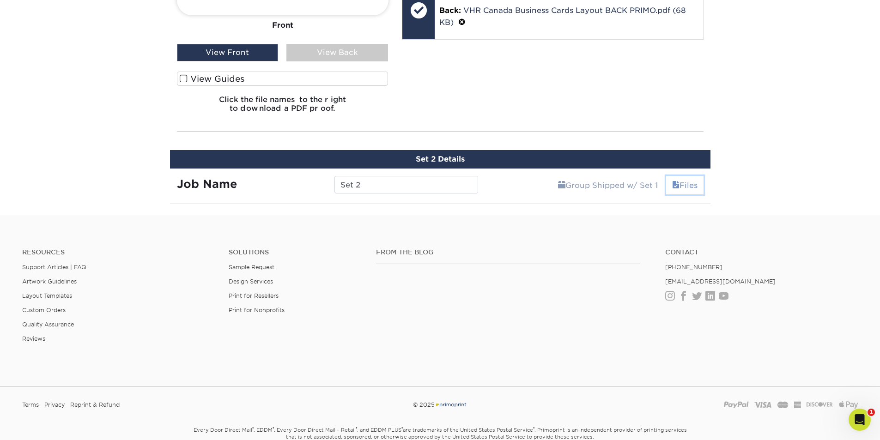
click at [672, 184] on span at bounding box center [675, 185] width 7 height 9
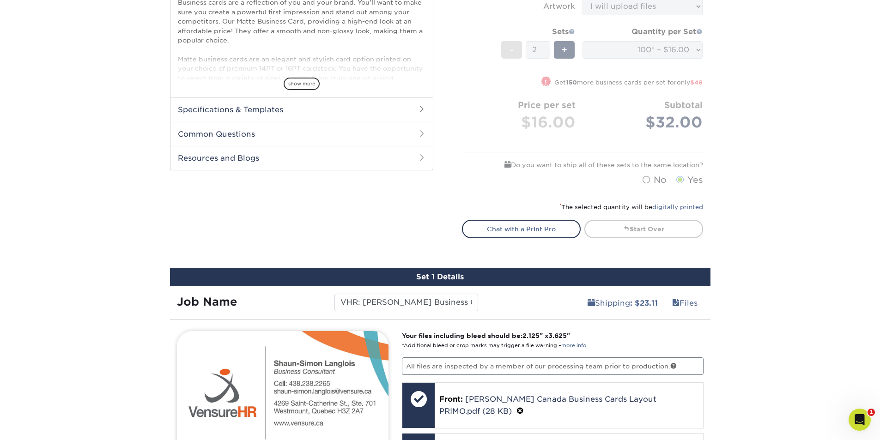
scroll to position [230, 0]
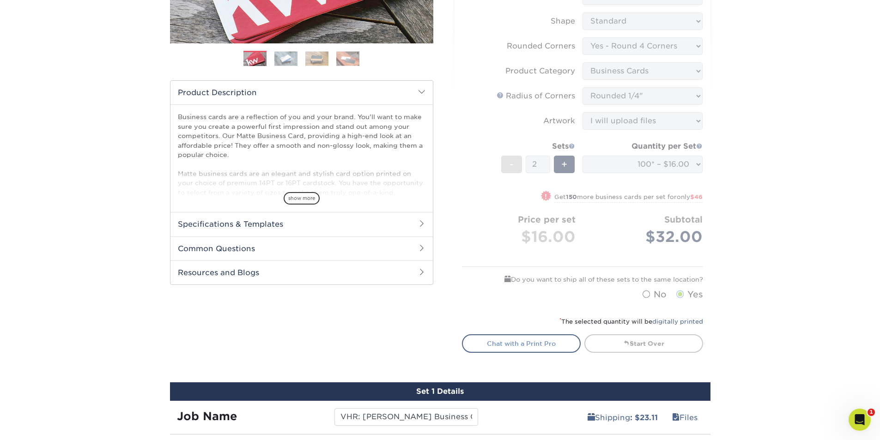
click at [506, 343] on link "Chat with a Print Pro" at bounding box center [521, 343] width 119 height 18
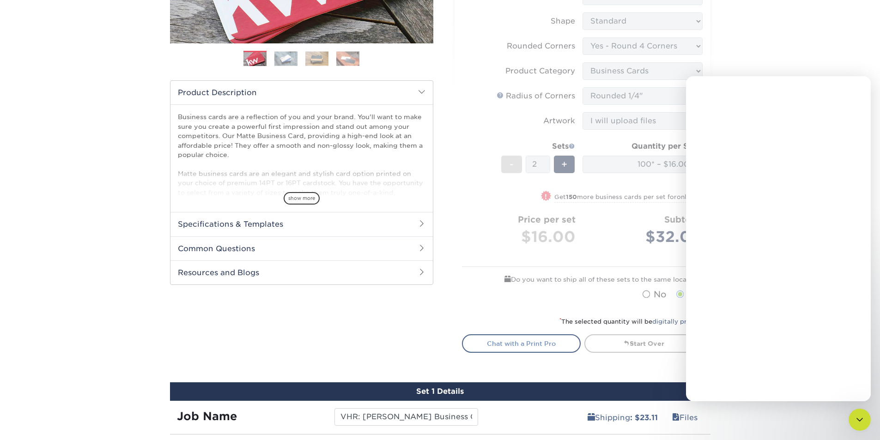
scroll to position [0, 0]
click at [859, 88] on icon "Close" at bounding box center [855, 88] width 7 height 7
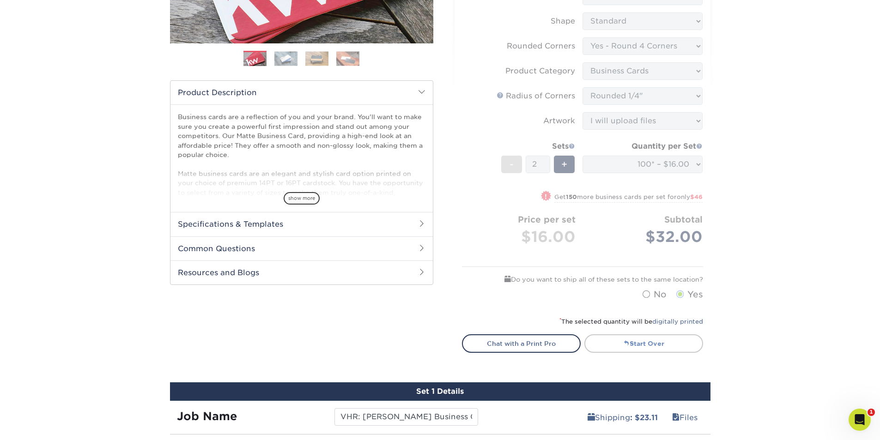
click at [682, 339] on link "Start Over" at bounding box center [643, 343] width 119 height 18
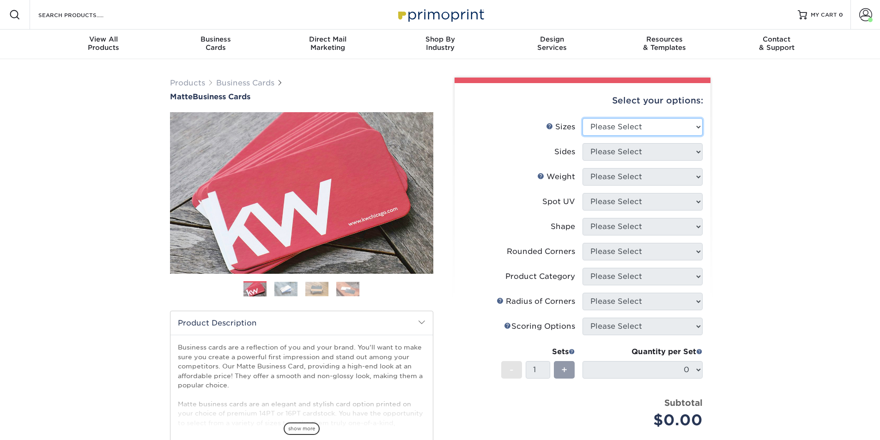
click at [625, 123] on select "Please Select 1.5" x 3.5" - Mini 1.75" x 3.5" - Mini 2" x 2" - Square 2" x 3" -…" at bounding box center [642, 127] width 120 height 18
select select "2.00x3.50"
click at [582, 118] on select "Please Select 1.5" x 3.5" - Mini 1.75" x 3.5" - Mini 2" x 2" - Square 2" x 3" -…" at bounding box center [642, 127] width 120 height 18
click at [645, 156] on select "Please Select Print Both Sides Print Front Only" at bounding box center [642, 152] width 120 height 18
select select "13abbda7-1d64-4f25-8bb2-c179b224825d"
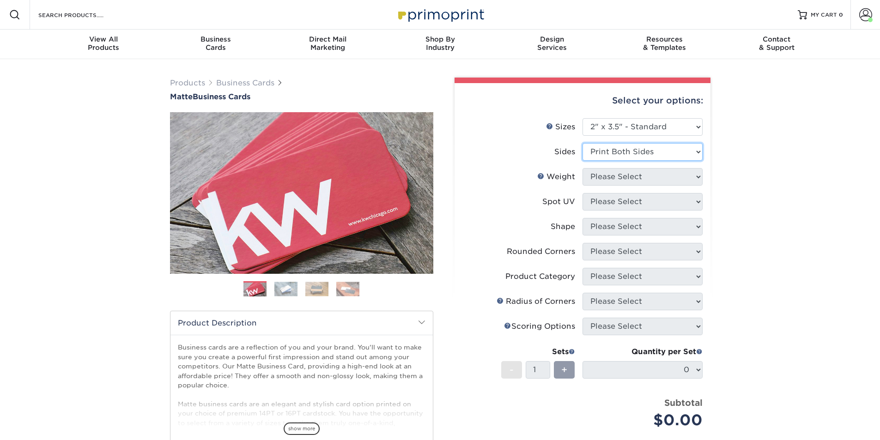
click at [582, 143] on select "Please Select Print Both Sides Print Front Only" at bounding box center [642, 152] width 120 height 18
click at [641, 177] on select "Please Select 16PT 14PT" at bounding box center [642, 177] width 120 height 18
select select "16PT"
click at [582, 168] on select "Please Select 16PT 14PT" at bounding box center [642, 177] width 120 height 18
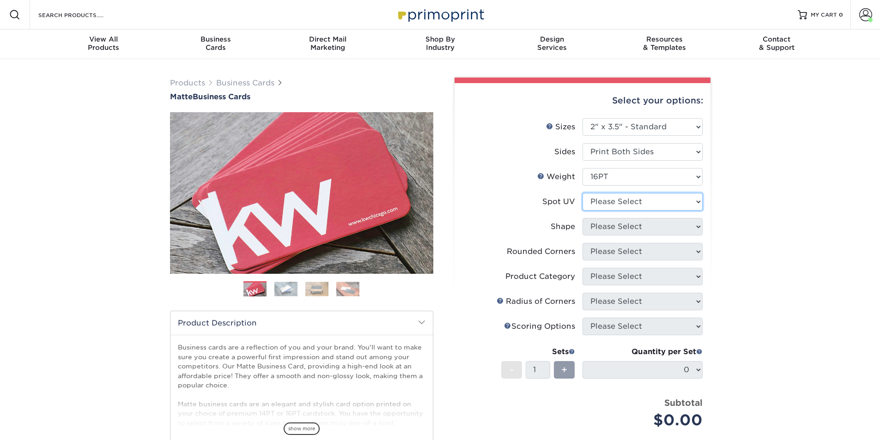
click at [640, 199] on select "Please Select No Spot UV Front and Back (Both Sides) Front Only Back Only" at bounding box center [642, 202] width 120 height 18
select select "3"
click at [582, 193] on select "Please Select No Spot UV Front and Back (Both Sides) Front Only Back Only" at bounding box center [642, 202] width 120 height 18
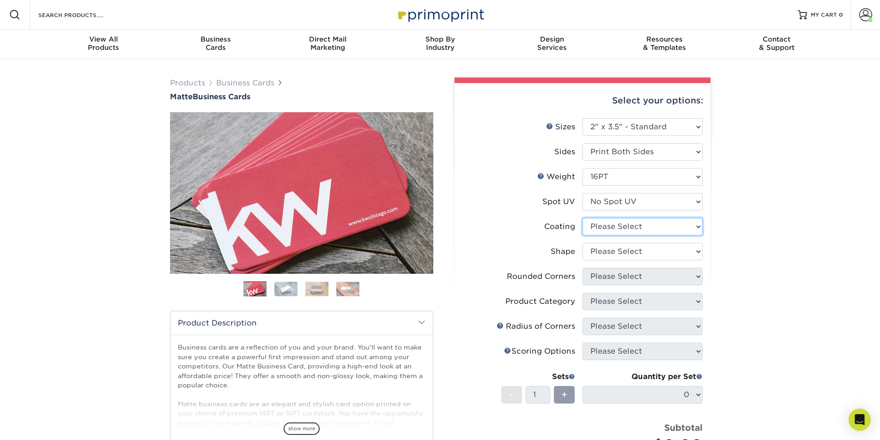
click at [635, 226] on select at bounding box center [642, 227] width 120 height 18
select select "121bb7b5-3b4d-429f-bd8d-bbf80e953313"
click at [582, 218] on select at bounding box center [642, 227] width 120 height 18
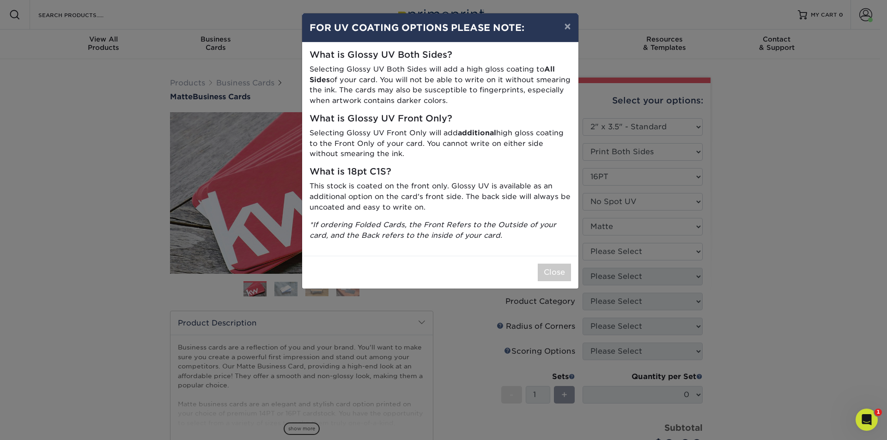
click at [637, 250] on div "× FOR UV COATING OPTIONS PLEASE NOTE: What is Glossy UV Both Sides? Selecting G…" at bounding box center [443, 220] width 887 height 440
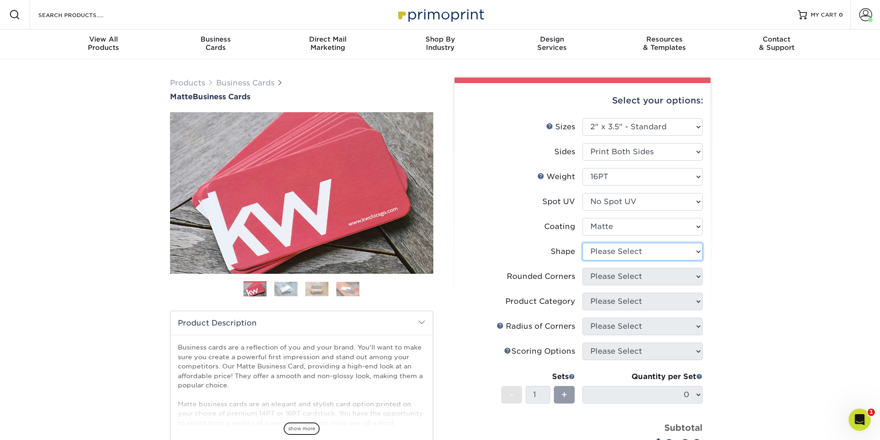
click at [637, 252] on select "Please Select Standard Oval" at bounding box center [642, 252] width 120 height 18
select select "standard"
click at [582, 243] on select "Please Select Standard Oval" at bounding box center [642, 252] width 120 height 18
click at [635, 273] on select "Please Select Yes - Round 2 Corners Yes - Round 4 Corners No" at bounding box center [642, 277] width 120 height 18
select select "7672df9e-0e0a-464d-8e1f-920c575e4da3"
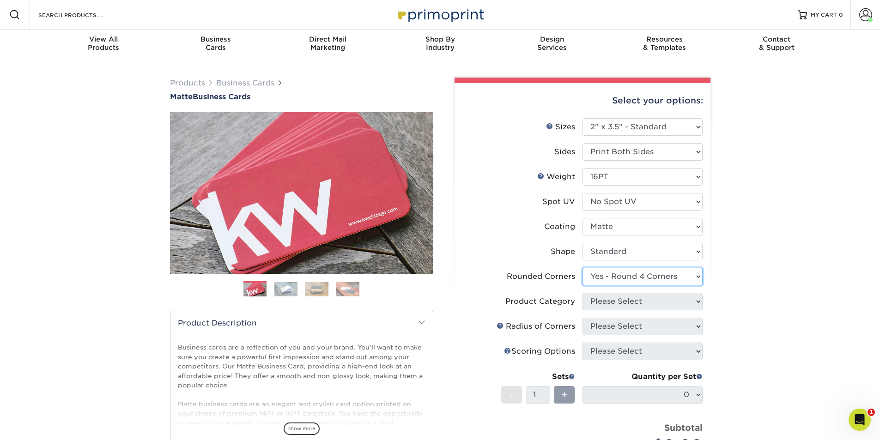
click at [582, 268] on select "Please Select Yes - Round 2 Corners Yes - Round 4 Corners No" at bounding box center [642, 277] width 120 height 18
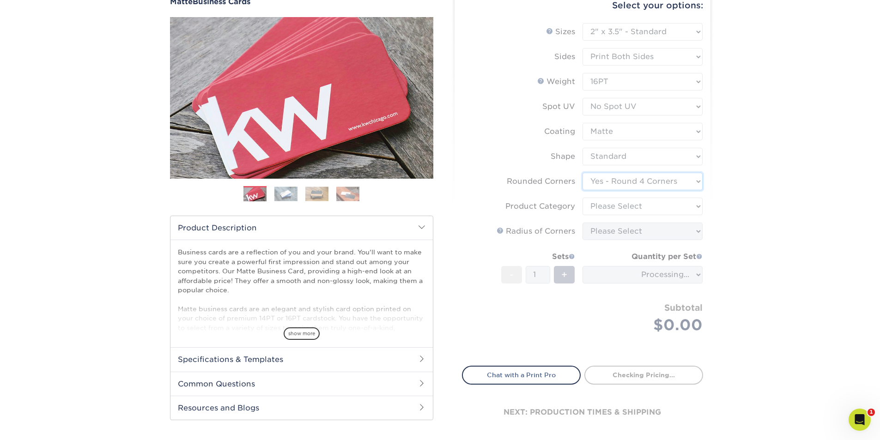
scroll to position [139, 0]
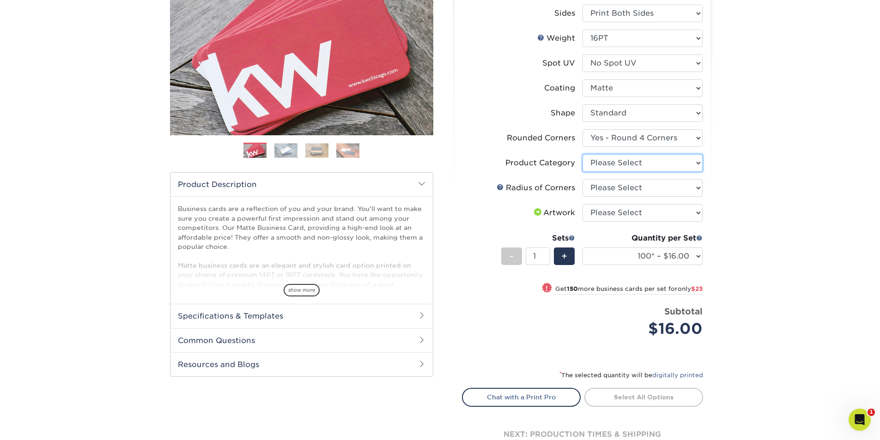
click at [637, 164] on select "Please Select Business Cards" at bounding box center [642, 163] width 120 height 18
select select "3b5148f1-0588-4f88-a218-97bcfdce65c1"
click at [582, 154] on select "Please Select Business Cards" at bounding box center [642, 163] width 120 height 18
click at [632, 190] on select "Please Select Rounded 1/8" Rounded 1/4"" at bounding box center [642, 188] width 120 height 18
select select "479fbfe7-6a0c-4895-8c9a-81739b7486c9"
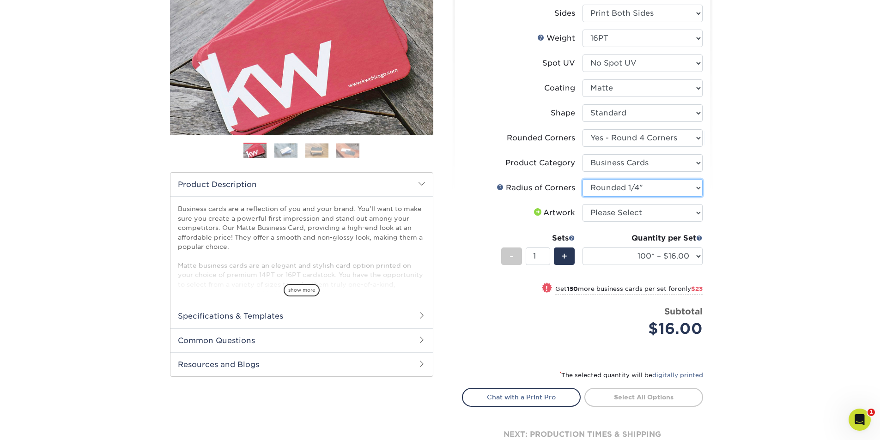
click at [582, 179] on select "Please Select Rounded 1/8" Rounded 1/4"" at bounding box center [642, 188] width 120 height 18
click at [636, 220] on select "Please Select I will upload files I need a design - $100" at bounding box center [642, 213] width 120 height 18
select select "upload"
click at [582, 204] on select "Please Select I will upload files I need a design - $100" at bounding box center [642, 213] width 120 height 18
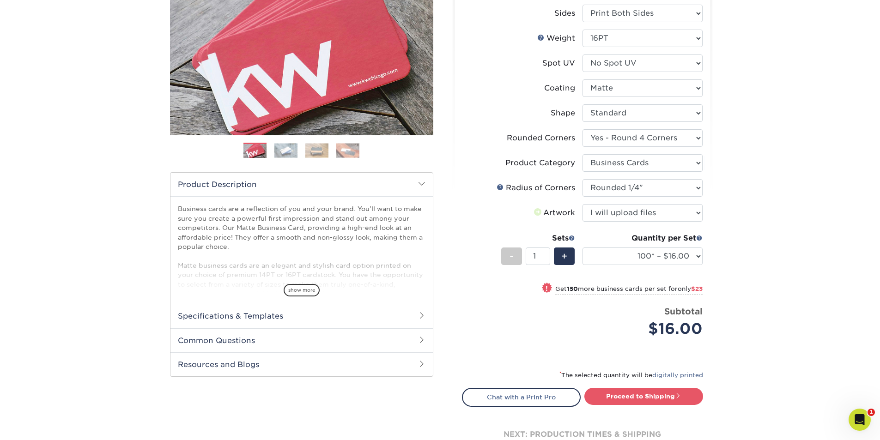
click at [637, 242] on div "Quantity per Set" at bounding box center [642, 238] width 120 height 11
click at [636, 249] on select "100* – $16.00 250* – $39.00 500 – $77.00 1000 – $94.00 2500 – $173.00 5000 – $2…" at bounding box center [642, 257] width 120 height 18
click at [582, 248] on select "100* – $16.00 250* – $39.00 500 – $77.00 1000 – $94.00 2500 – $173.00 5000 – $2…" at bounding box center [642, 257] width 120 height 18
click at [564, 259] on span "+" at bounding box center [564, 256] width 6 height 14
type input "2"
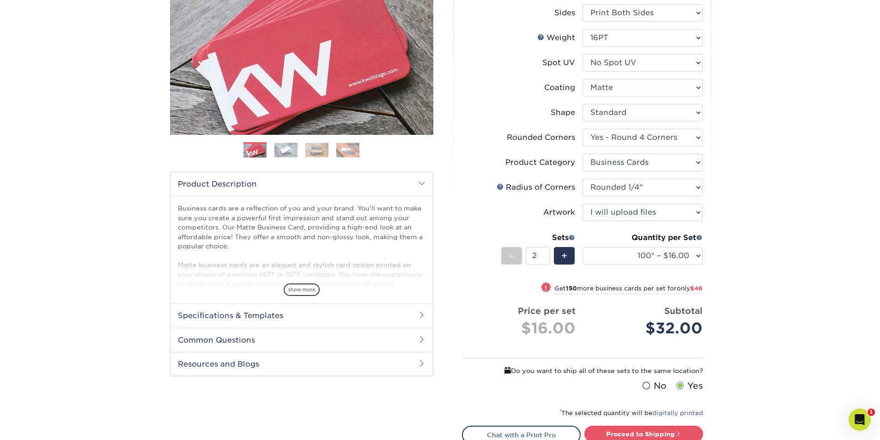
scroll to position [231, 0]
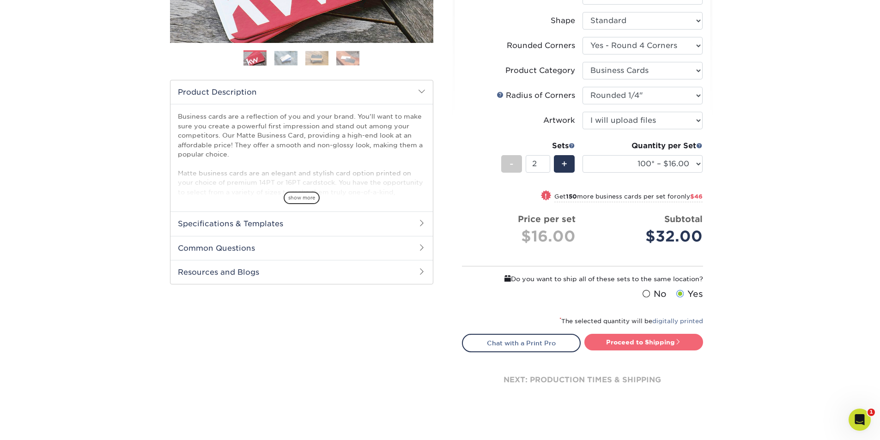
click at [636, 339] on link "Proceed to Shipping" at bounding box center [643, 342] width 119 height 17
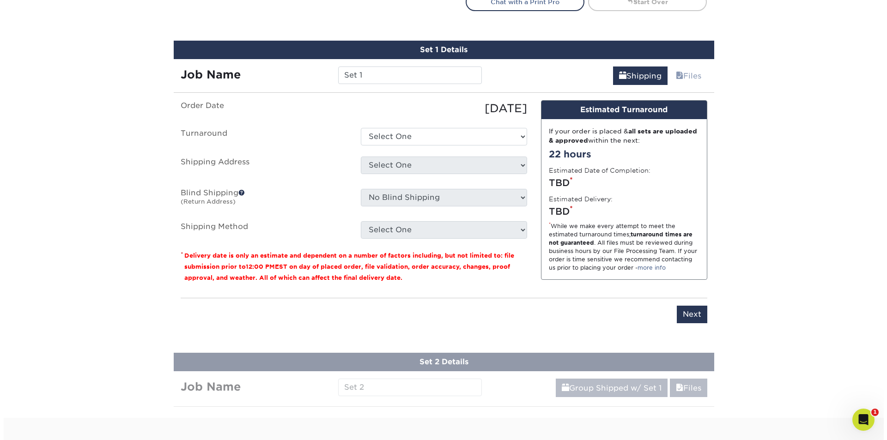
scroll to position [590, 0]
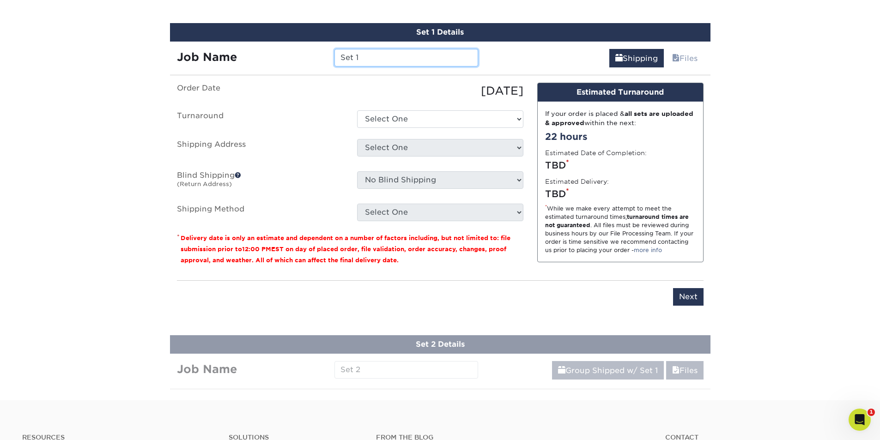
click at [413, 58] on input "Set 1" at bounding box center [406, 58] width 144 height 18
click at [400, 62] on input "Set 1" at bounding box center [406, 58] width 144 height 18
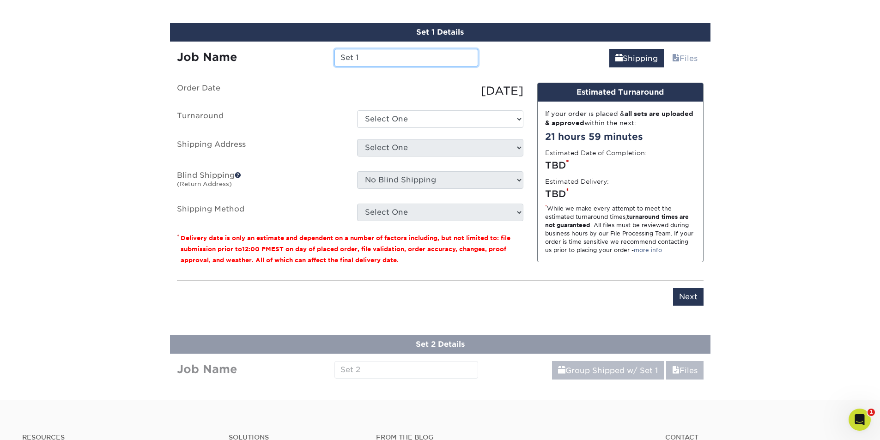
click at [400, 62] on input "Set 1" at bounding box center [406, 58] width 144 height 18
paste input "VHR: [PERSON_NAME]"
type input "VHR: [PERSON_NAME]"
click at [415, 117] on select "Select One 2-4 Business Days 2 Day Next Business Day" at bounding box center [440, 119] width 166 height 18
select select "e46496d5-6793-4f91-b33b-72997750b8f1"
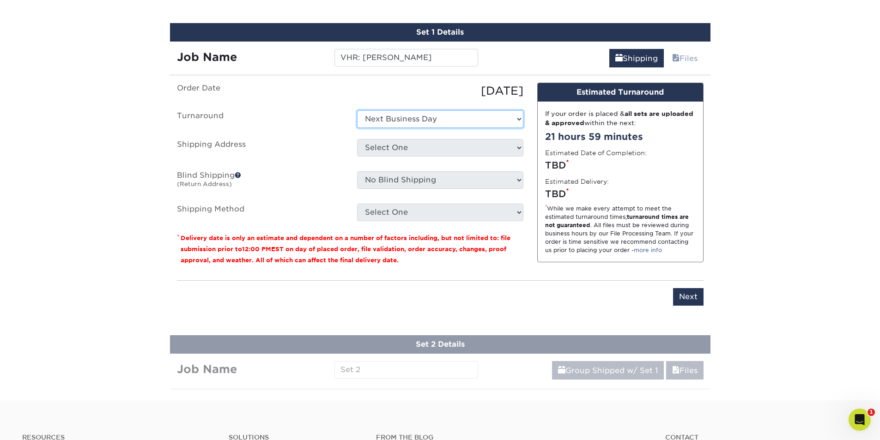
click at [357, 110] on select "Select One 2-4 Business Days 2 Day Next Business Day" at bounding box center [440, 119] width 166 height 18
click at [416, 149] on select "Select One ABS Kris King AccessPoint Office AGA Alex Wardlaw AGA Amanda Combs A…" at bounding box center [440, 148] width 166 height 18
select select "newaddress"
click at [357, 139] on select "Select One ABS Kris King AccessPoint Office AGA Alex Wardlaw AGA Amanda Combs A…" at bounding box center [440, 148] width 166 height 18
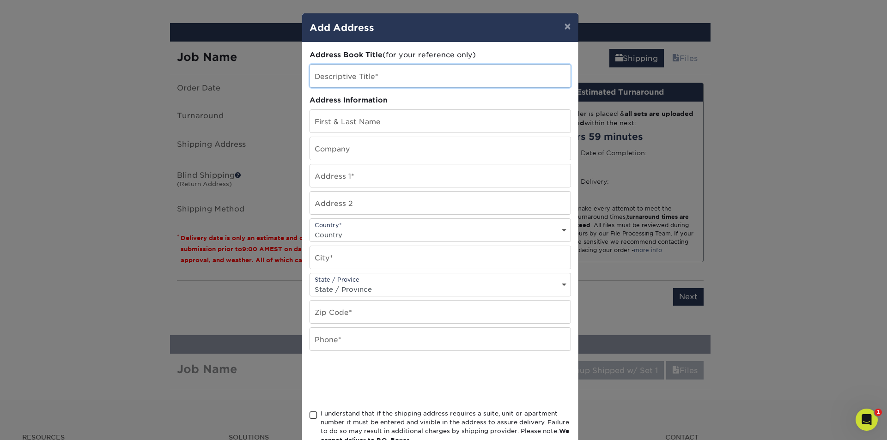
click at [379, 85] on input "text" at bounding box center [440, 76] width 260 height 23
paste input "VHR: [PERSON_NAME]"
type input "VHR: [PERSON_NAME]"
click at [363, 121] on input "text" at bounding box center [440, 121] width 260 height 23
paste input "VHR: [PERSON_NAME]"
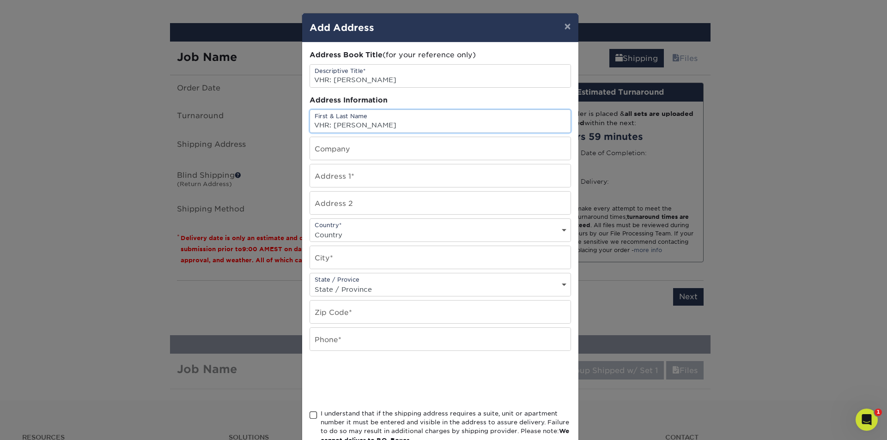
drag, startPoint x: 329, startPoint y: 127, endPoint x: 302, endPoint y: 121, distance: 27.3
click at [302, 121] on div "Address Book Title (for your reference only) Descriptive Title* VHR: Shaun-Simo…" at bounding box center [440, 248] width 276 height 413
type input "[PERSON_NAME]"
click at [320, 145] on input "text" at bounding box center [440, 148] width 260 height 23
type input "Vensure HR"
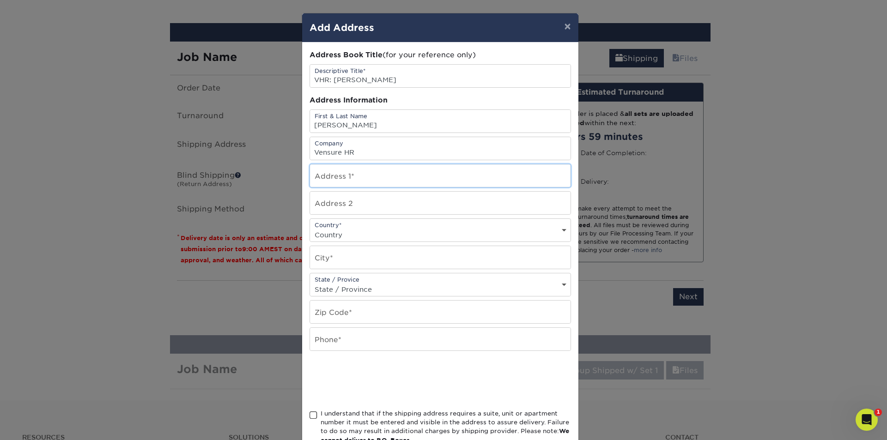
click at [349, 176] on input "text" at bounding box center [440, 175] width 260 height 23
click at [400, 181] on input "text" at bounding box center [440, 175] width 260 height 23
paste input "26 Av D'Hampton Gardens"
type input "26 Av D'Hampton Gardens"
click at [386, 232] on select "Country United States Canada ----------------------------- Afghanistan Albania …" at bounding box center [440, 234] width 260 height 13
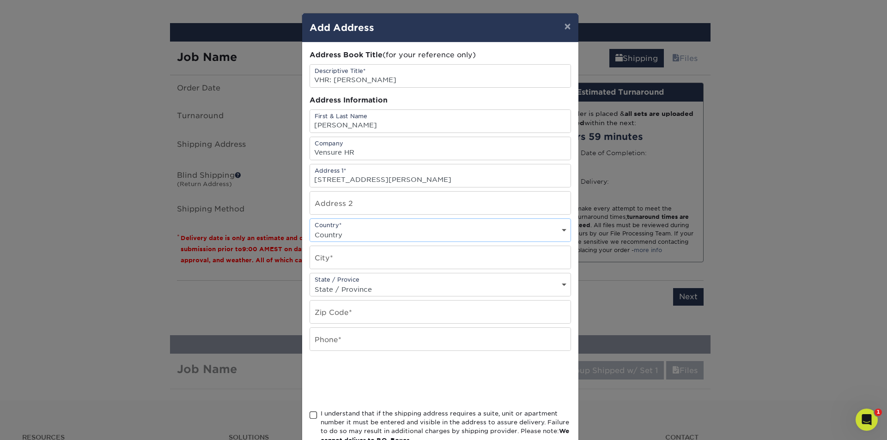
select select "CA"
click at [310, 228] on select "Country United States Canada ----------------------------- Afghanistan Albania …" at bounding box center [440, 234] width 260 height 13
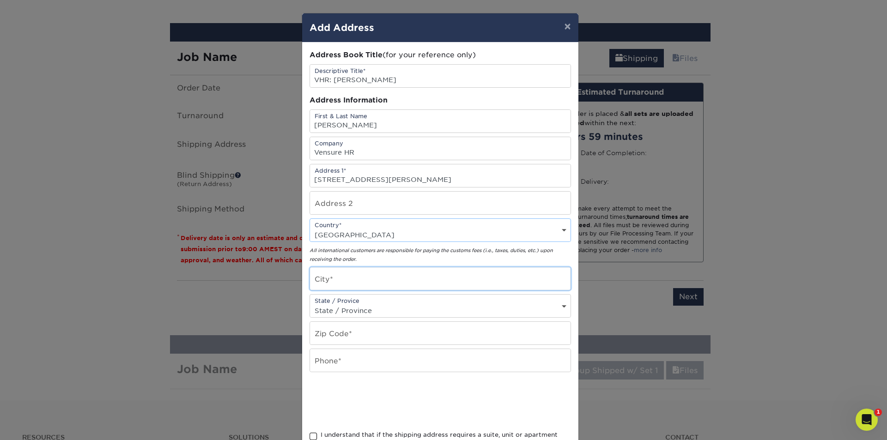
click at [343, 277] on input "text" at bounding box center [440, 278] width 260 height 23
click at [347, 277] on input "text" at bounding box center [440, 278] width 260 height 23
paste input "Pointe-Claire"
type input "Pointe-Claire"
click at [344, 312] on select "State / Province Alabama Alaska Arizona Arkansas California Colorado Connecticu…" at bounding box center [440, 310] width 260 height 13
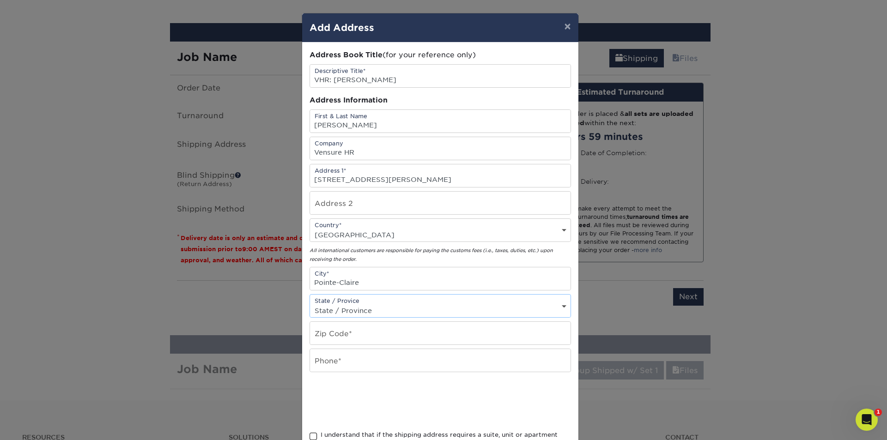
select select "QC"
click at [310, 304] on select "State / Province Alabama Alaska Arizona Arkansas California Colorado Connecticu…" at bounding box center [440, 310] width 260 height 13
click at [354, 337] on input "text" at bounding box center [440, 333] width 260 height 23
click at [325, 333] on input "text" at bounding box center [440, 333] width 260 height 23
paste input "H9S5B8"
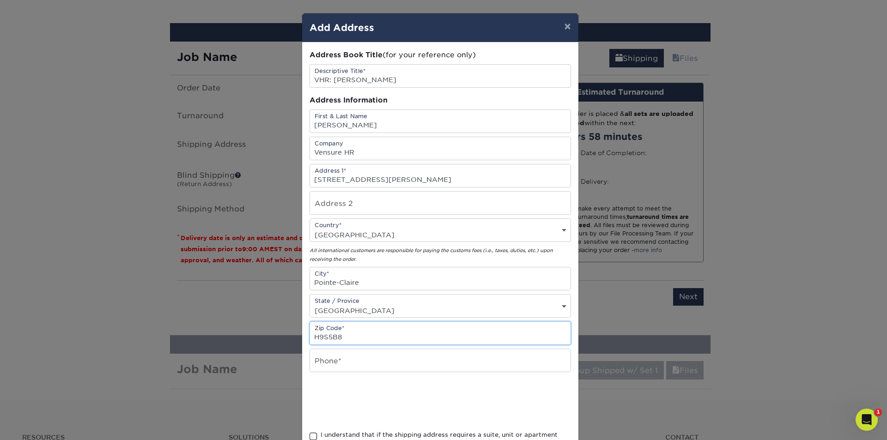
type input "H9S5B8"
click at [335, 362] on input "text" at bounding box center [440, 360] width 260 height 23
paste input "438-238-2265"
type input "438-238-2265"
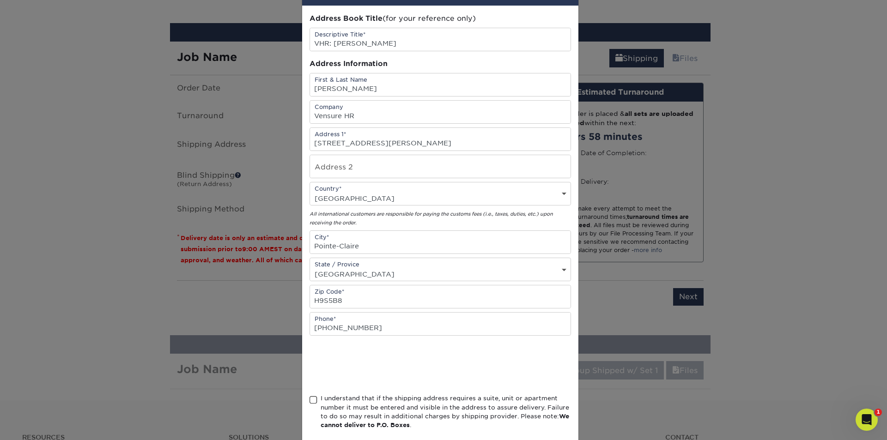
scroll to position [84, 0]
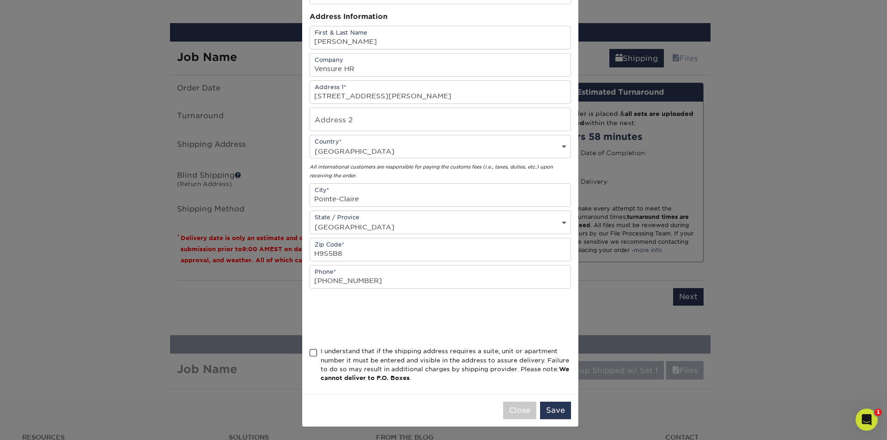
click at [313, 352] on span at bounding box center [313, 353] width 8 height 9
click at [0, 0] on input "I understand that if the shipping address requires a suite, unit or apartment n…" at bounding box center [0, 0] width 0 height 0
click at [557, 412] on button "Save" at bounding box center [555, 411] width 31 height 18
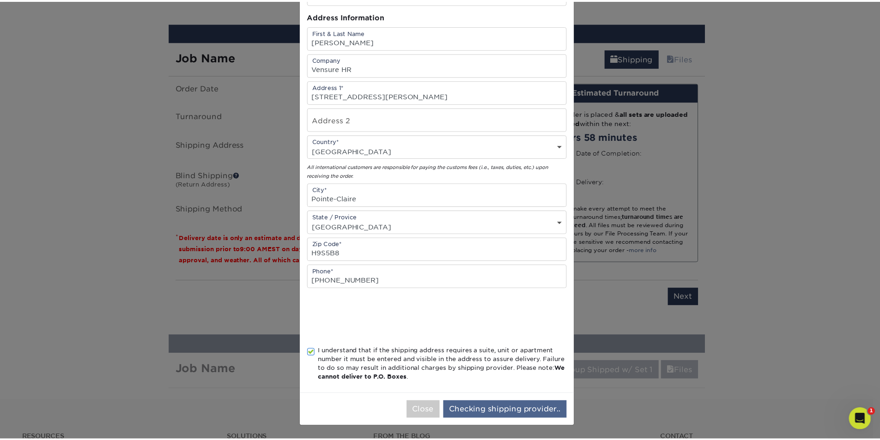
scroll to position [0, 0]
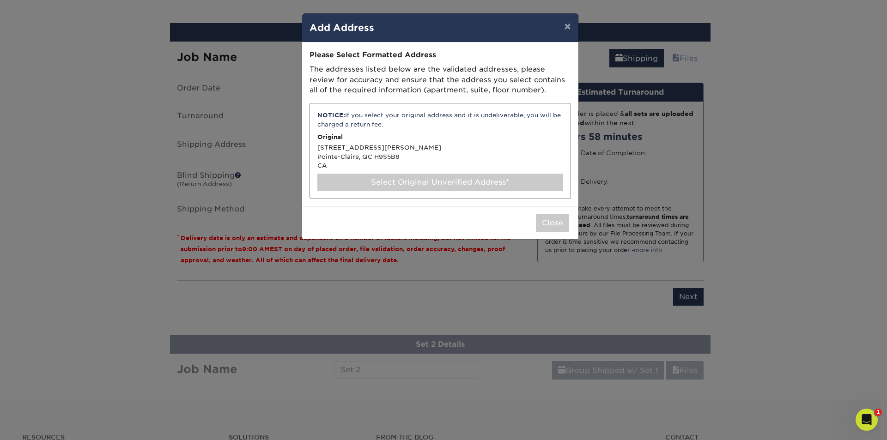
click at [412, 181] on div "Select Original Unverified Address*" at bounding box center [440, 183] width 246 height 18
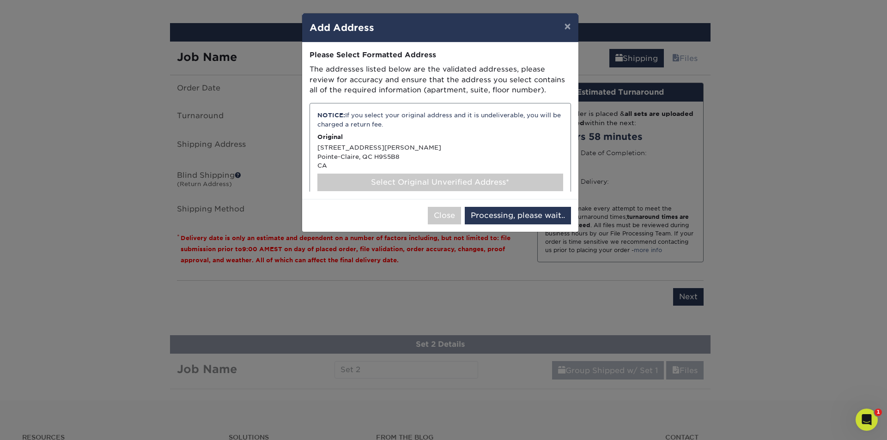
select select "286544"
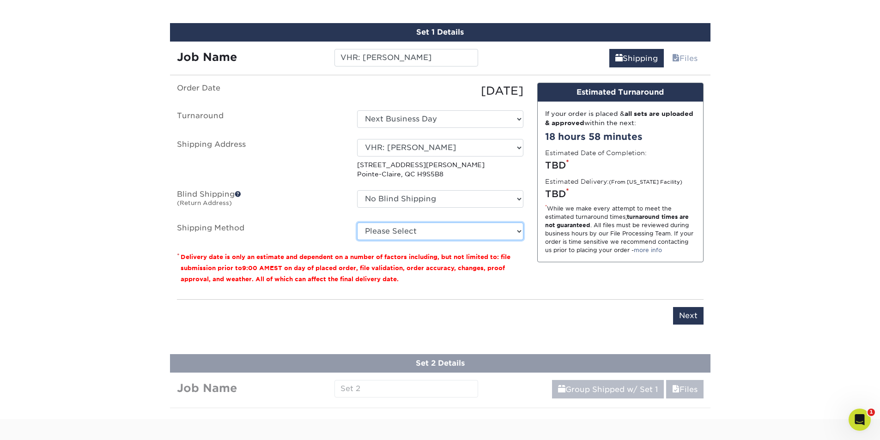
click at [422, 229] on select "Please Select Standard (+$23.11) Worldwide Expedited (+$35.20) Saver (+$37.48) …" at bounding box center [440, 232] width 166 height 18
select select "11"
click at [357, 223] on select "Please Select Standard (+$23.11) Worldwide Expedited (+$35.20) Saver (+$37.48) …" at bounding box center [440, 232] width 166 height 18
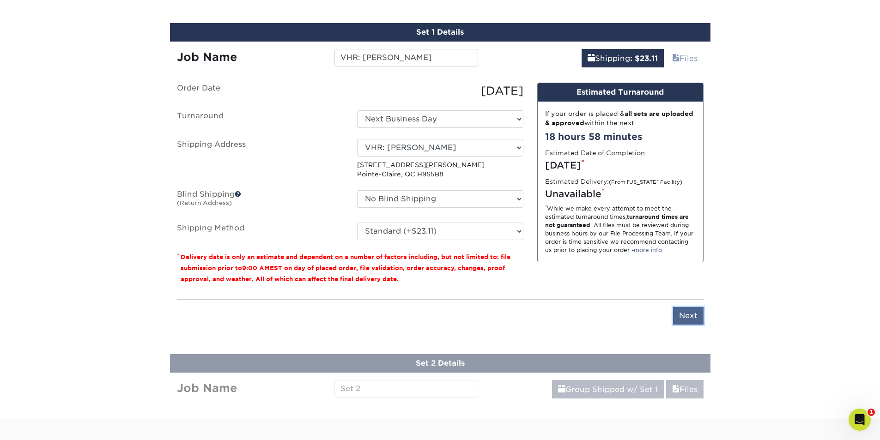
click at [694, 308] on input "Next" at bounding box center [688, 316] width 30 height 18
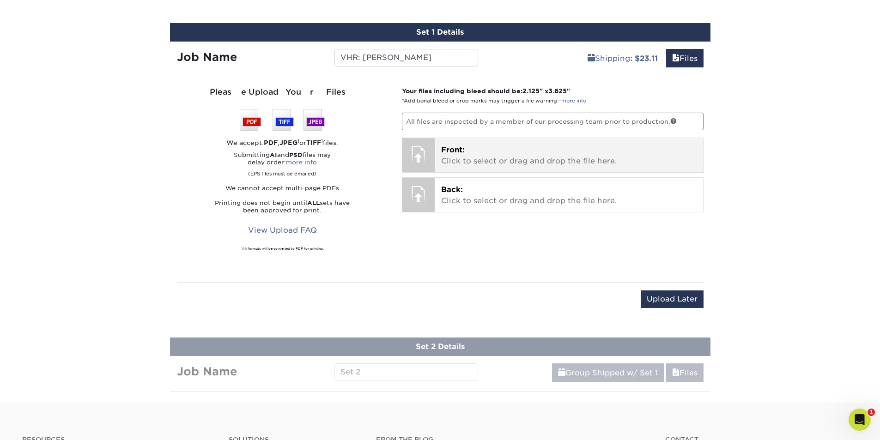
click at [495, 165] on p "Front: Click to select or drag and drop the file here." at bounding box center [568, 156] width 255 height 22
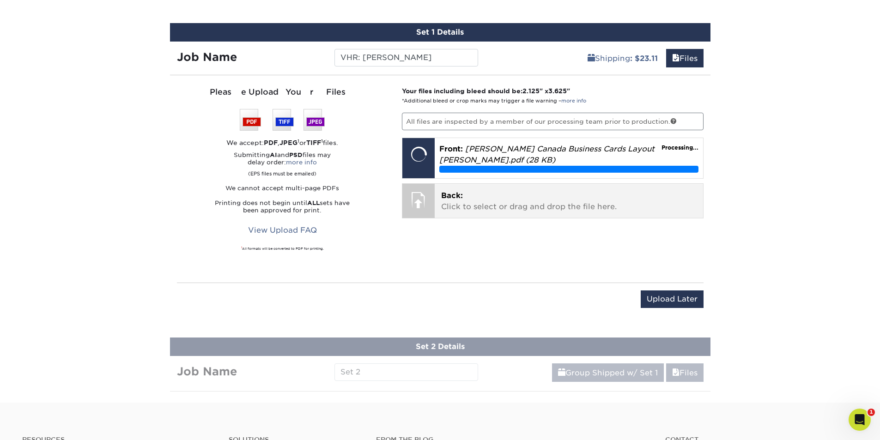
click at [489, 215] on div "Back: Click to select or drag and drop the file here. Choose file" at bounding box center [569, 201] width 268 height 34
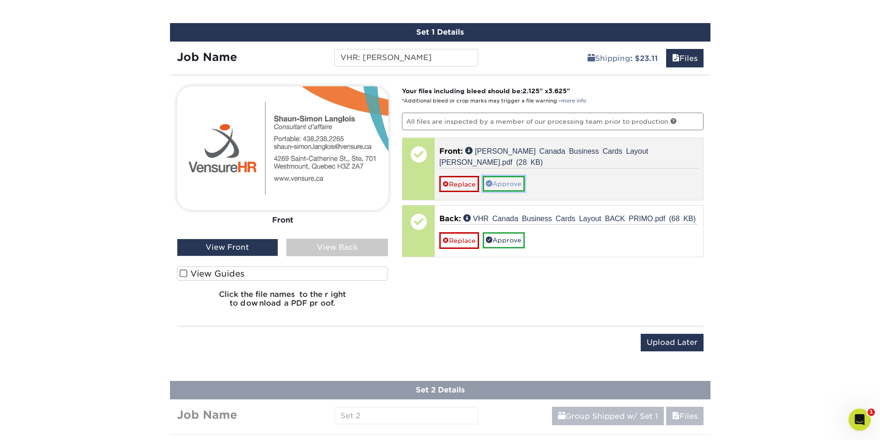
click at [517, 182] on link "Approve" at bounding box center [504, 184] width 42 height 16
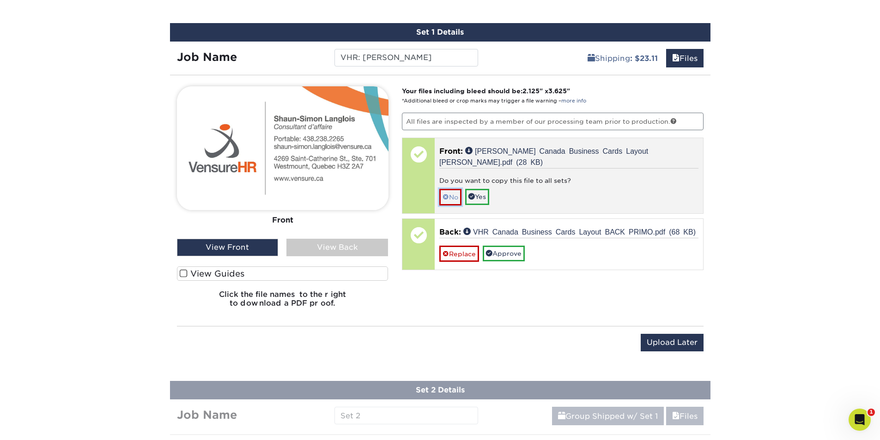
click at [458, 204] on link "No" at bounding box center [450, 197] width 22 height 16
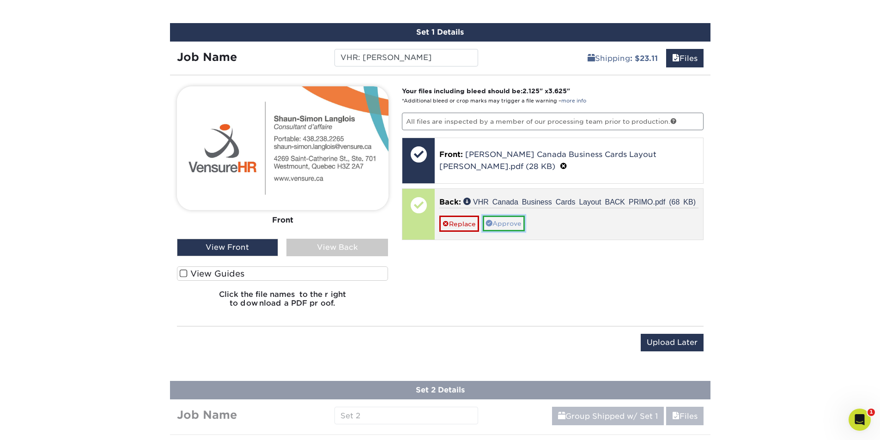
click at [508, 223] on link "Approve" at bounding box center [504, 224] width 42 height 16
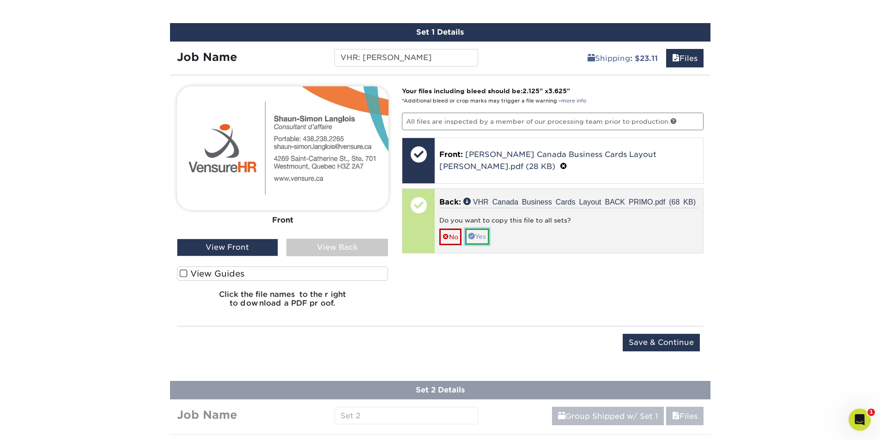
click at [485, 241] on link "Yes" at bounding box center [477, 237] width 24 height 16
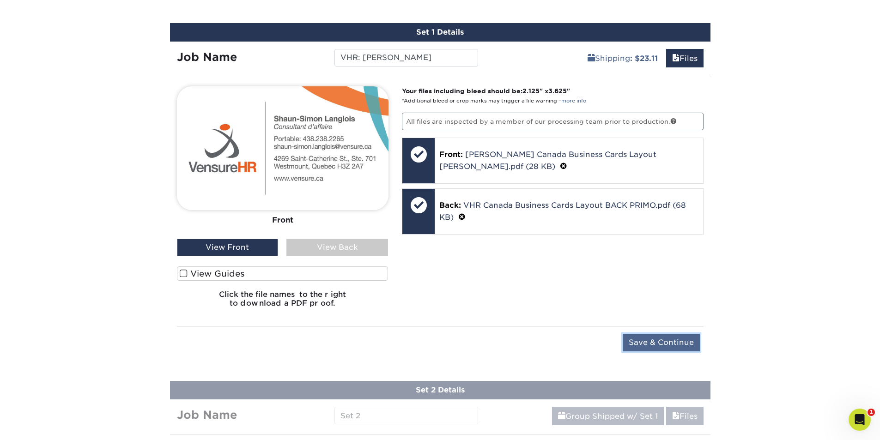
click at [651, 334] on input "Save & Continue" at bounding box center [660, 343] width 77 height 18
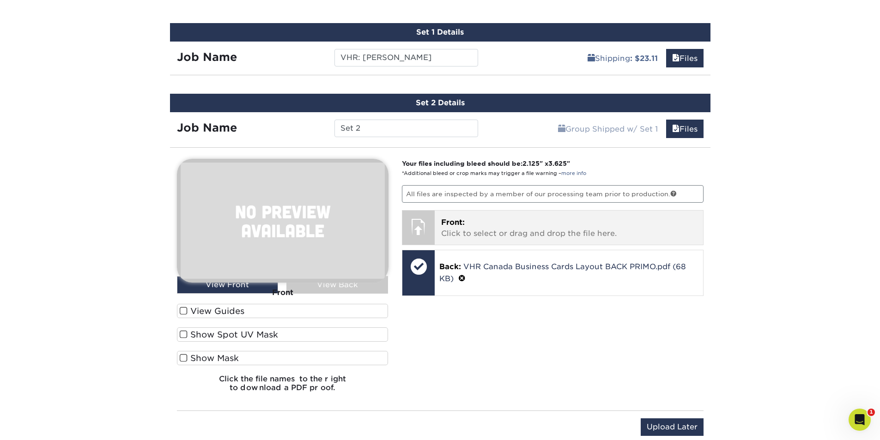
click at [490, 227] on p "Front: Click to select or drag and drop the file here." at bounding box center [568, 228] width 255 height 22
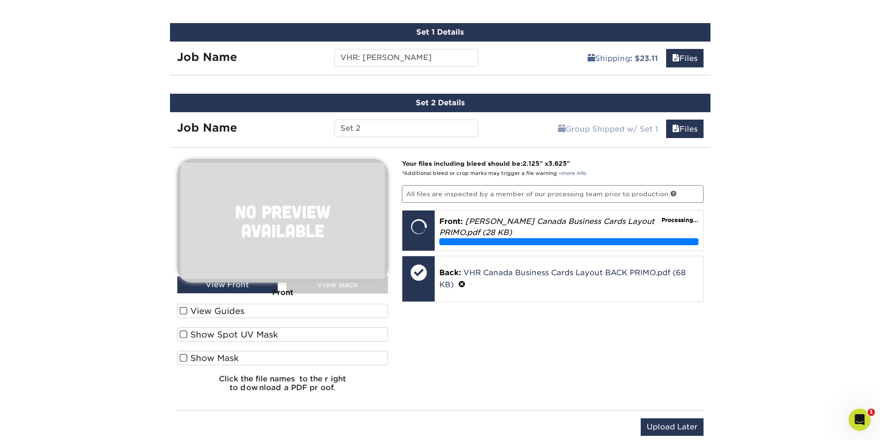
scroll to position [636, 0]
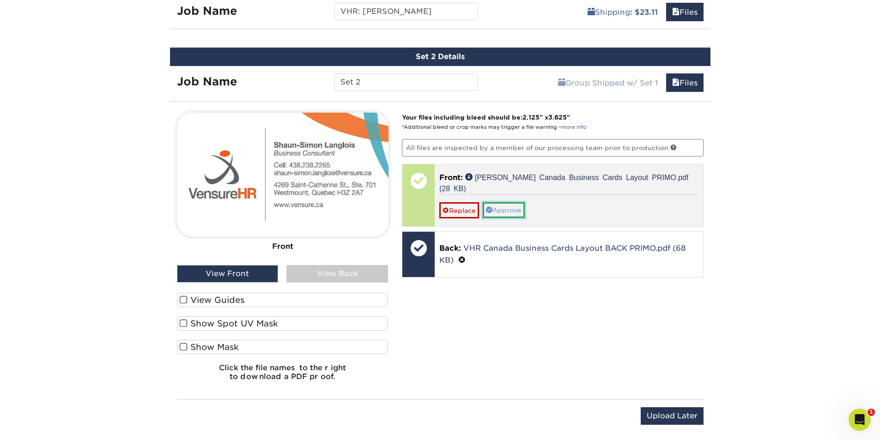
click at [509, 210] on link "Approve" at bounding box center [504, 210] width 42 height 16
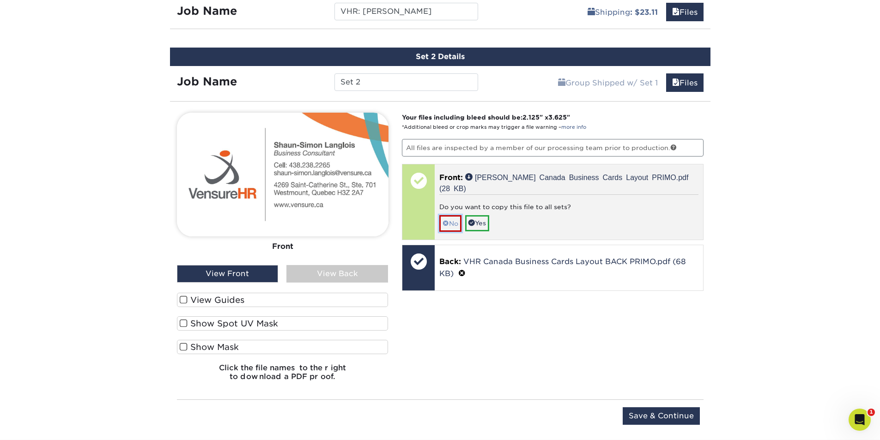
click at [458, 228] on link "No" at bounding box center [450, 223] width 22 height 16
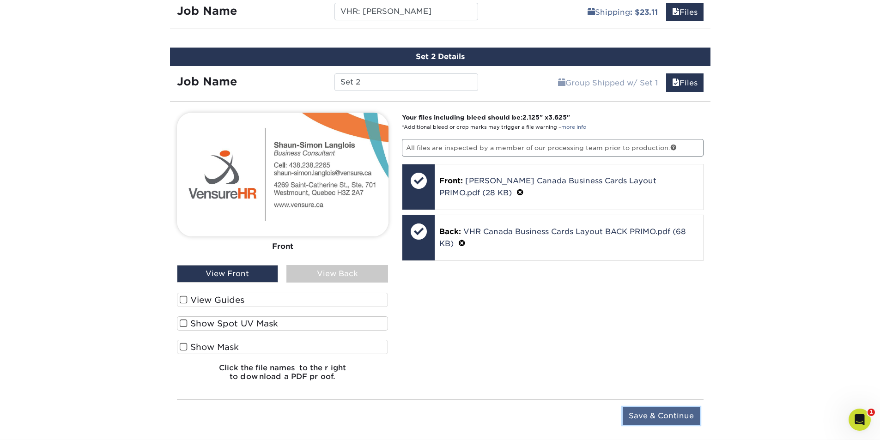
click at [647, 416] on input "Save & Continue" at bounding box center [660, 416] width 77 height 18
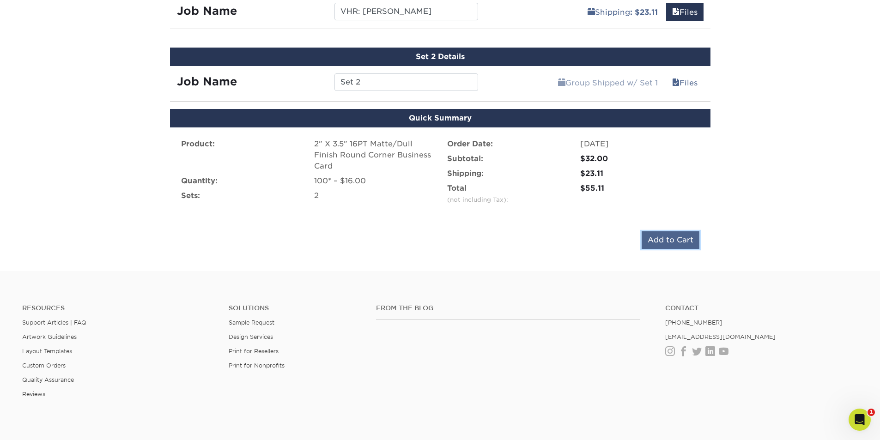
click at [649, 242] on input "Add to Cart" at bounding box center [670, 240] width 58 height 18
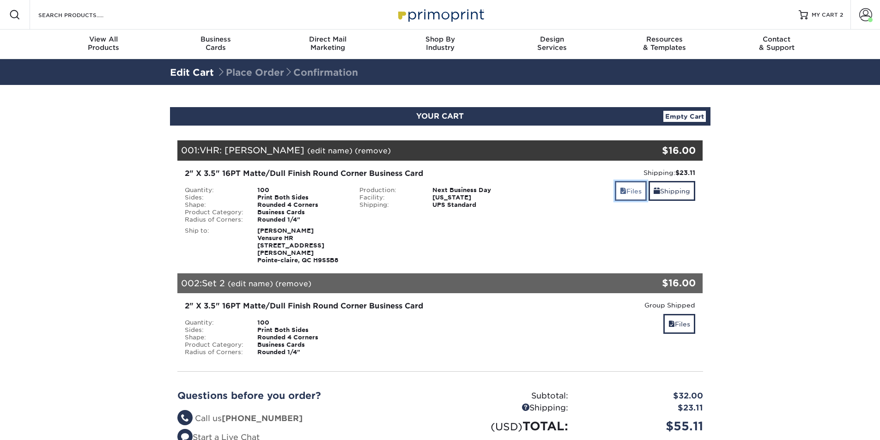
click at [634, 194] on link "Files" at bounding box center [631, 191] width 32 height 20
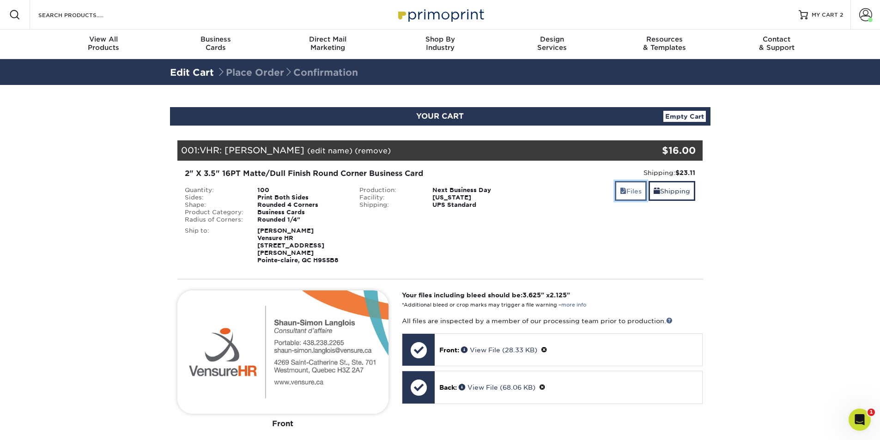
click at [634, 194] on link "Files" at bounding box center [631, 191] width 32 height 20
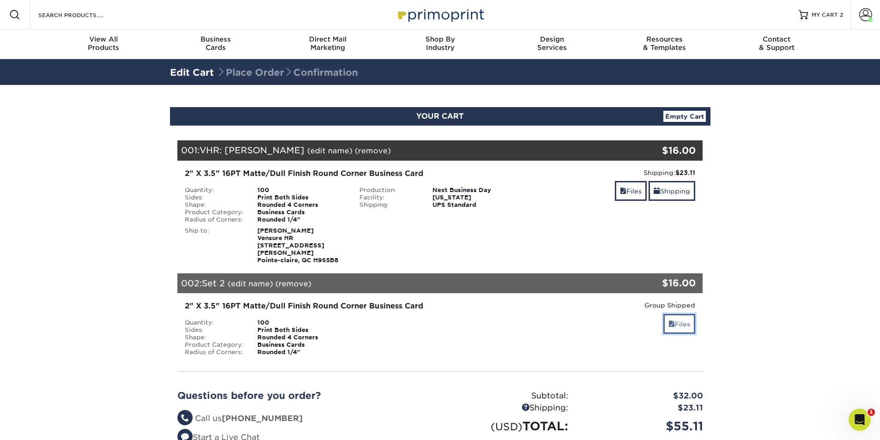
click at [682, 317] on link "Files" at bounding box center [679, 324] width 32 height 20
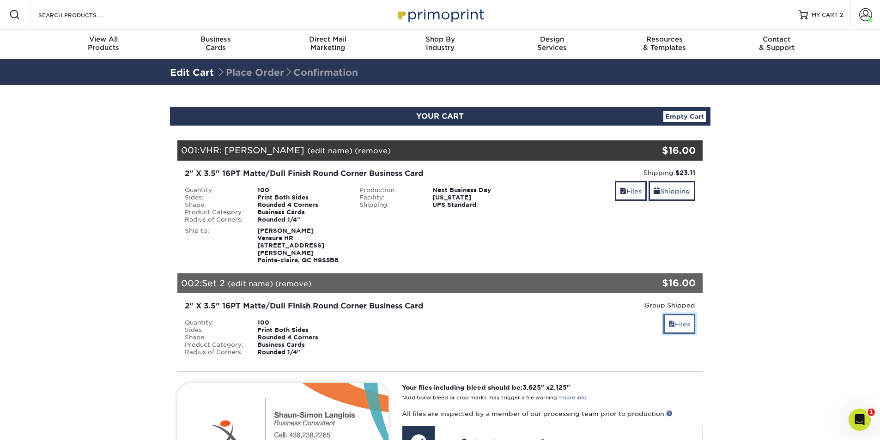
click at [682, 317] on link "Files" at bounding box center [679, 324] width 32 height 20
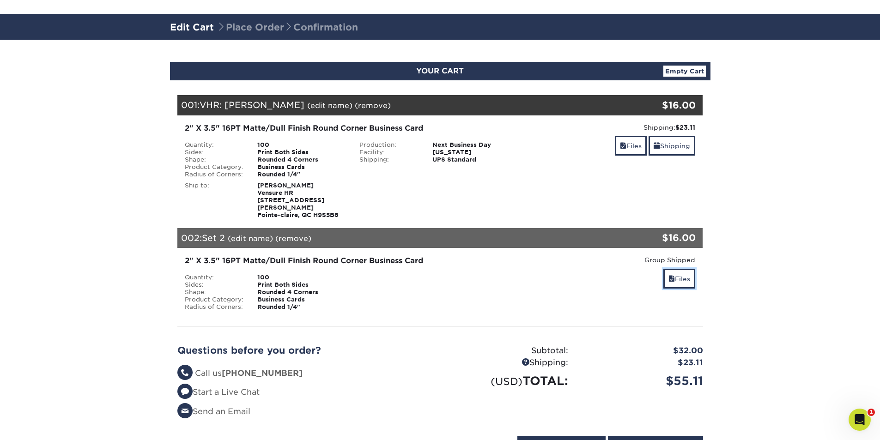
scroll to position [185, 0]
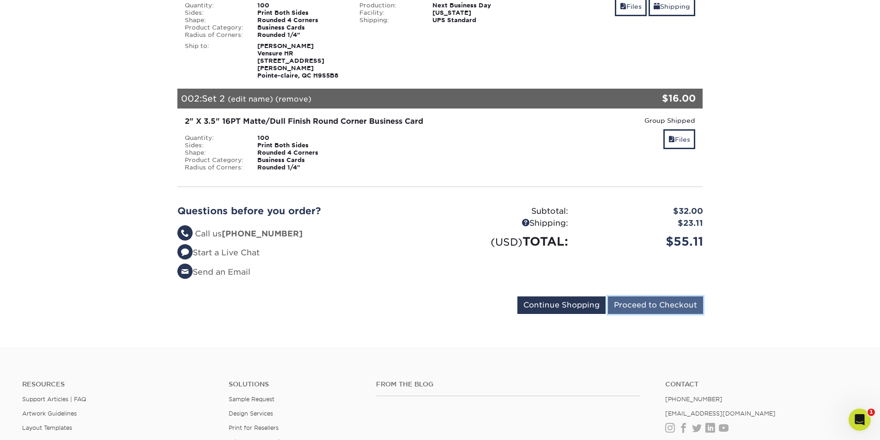
click at [649, 296] on input "Proceed to Checkout" at bounding box center [655, 305] width 95 height 18
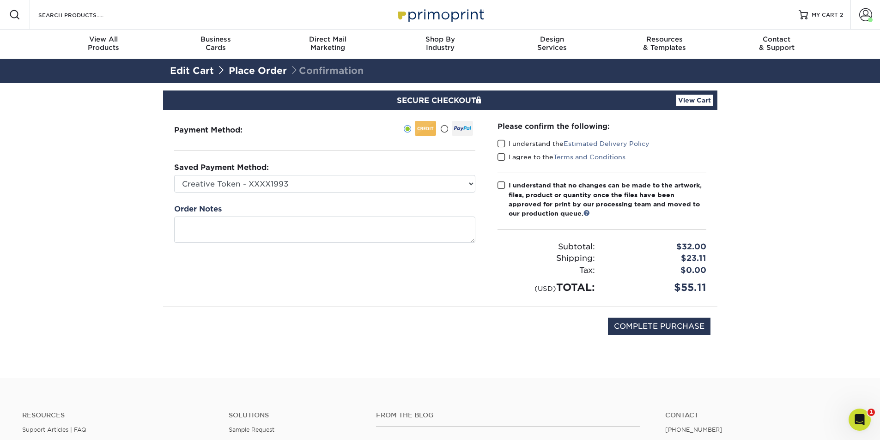
click at [502, 143] on span at bounding box center [501, 143] width 8 height 9
click at [0, 0] on input "I understand the Estimated Delivery Policy" at bounding box center [0, 0] width 0 height 0
click at [499, 158] on span at bounding box center [501, 157] width 8 height 9
click at [0, 0] on input "I agree to the Terms and Conditions" at bounding box center [0, 0] width 0 height 0
click at [501, 183] on span at bounding box center [501, 185] width 8 height 9
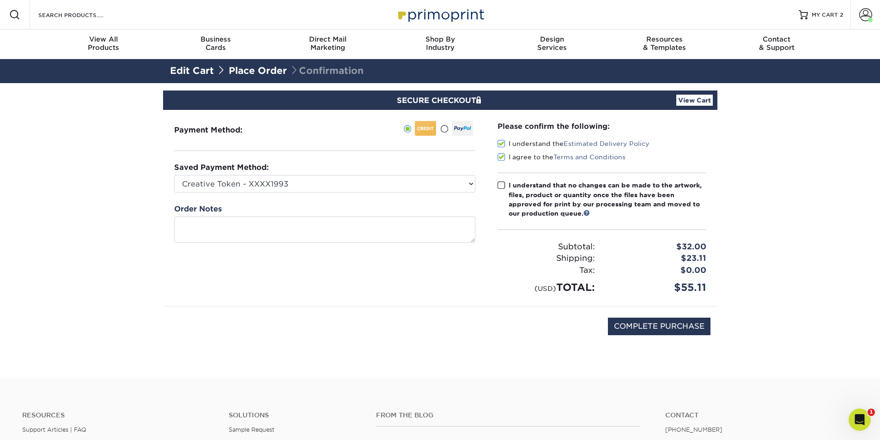
click at [0, 0] on input "I understand that no changes can be made to the artwork, files, product or quan…" at bounding box center [0, 0] width 0 height 0
click at [323, 190] on select "Creative Token - XXXX1993 [PERSON_NAME] Human Capital - XXXX1004 [PERSON_NAME] …" at bounding box center [324, 184] width 301 height 18
select select "75015"
click at [174, 175] on select "Creative Token - XXXX1993 Anthony Falzone Human Capital - XXXX1004 Eric - Insur…" at bounding box center [324, 184] width 301 height 18
click at [696, 323] on input "COMPLETE PURCHASE" at bounding box center [659, 327] width 103 height 18
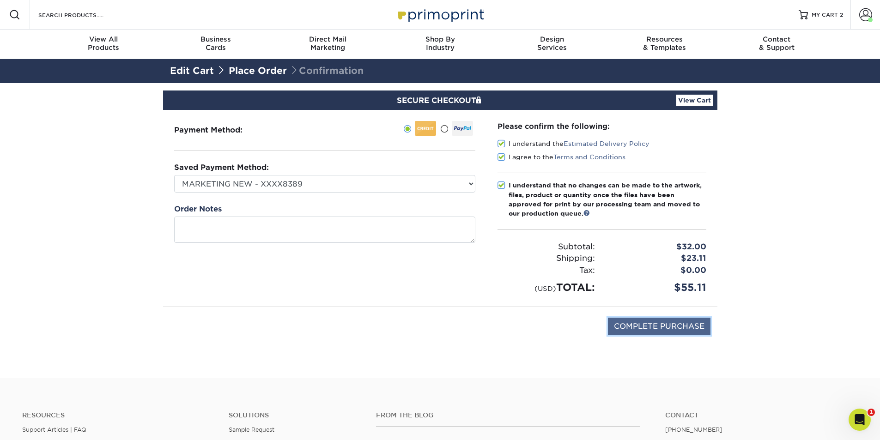
type input "PROCESSING, PLEASE WAIT..."
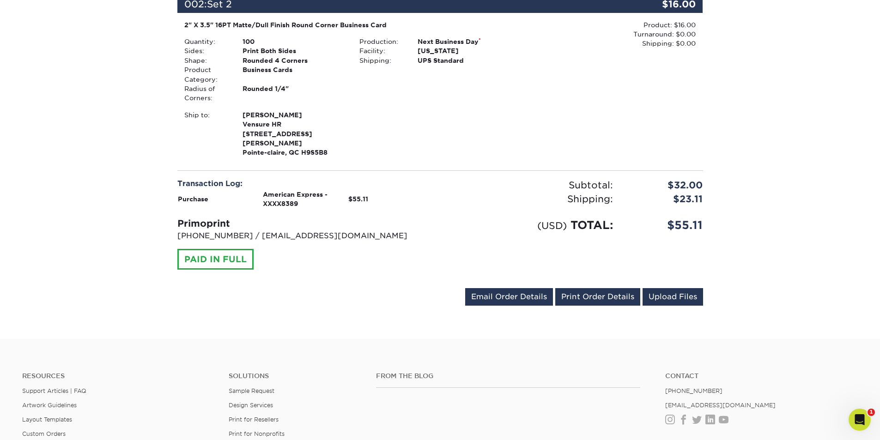
scroll to position [462, 0]
